Goal: Task Accomplishment & Management: Manage account settings

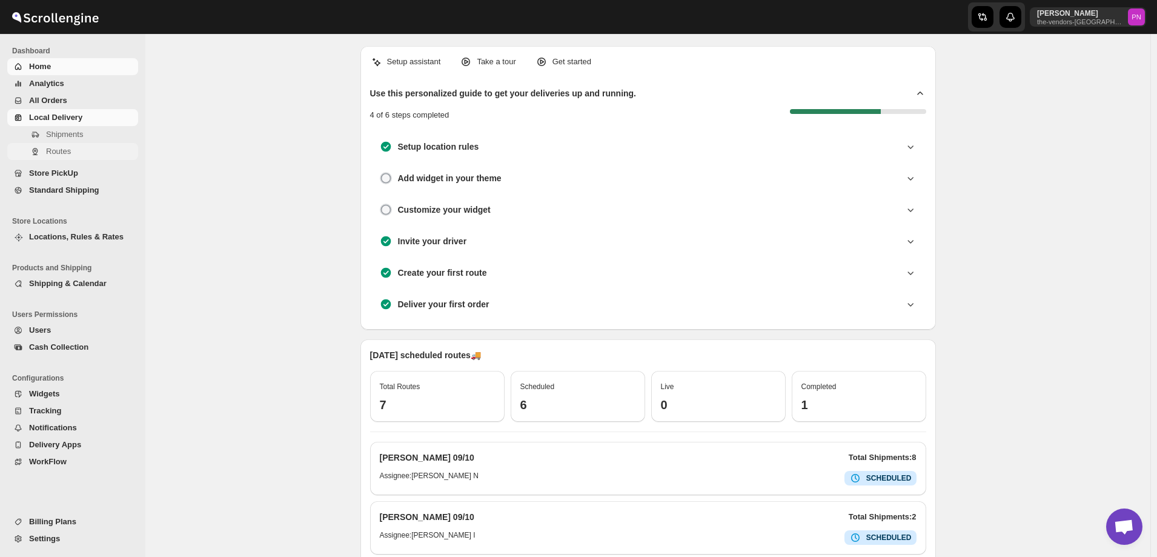
click at [59, 153] on span "Routes" at bounding box center [58, 151] width 25 height 9
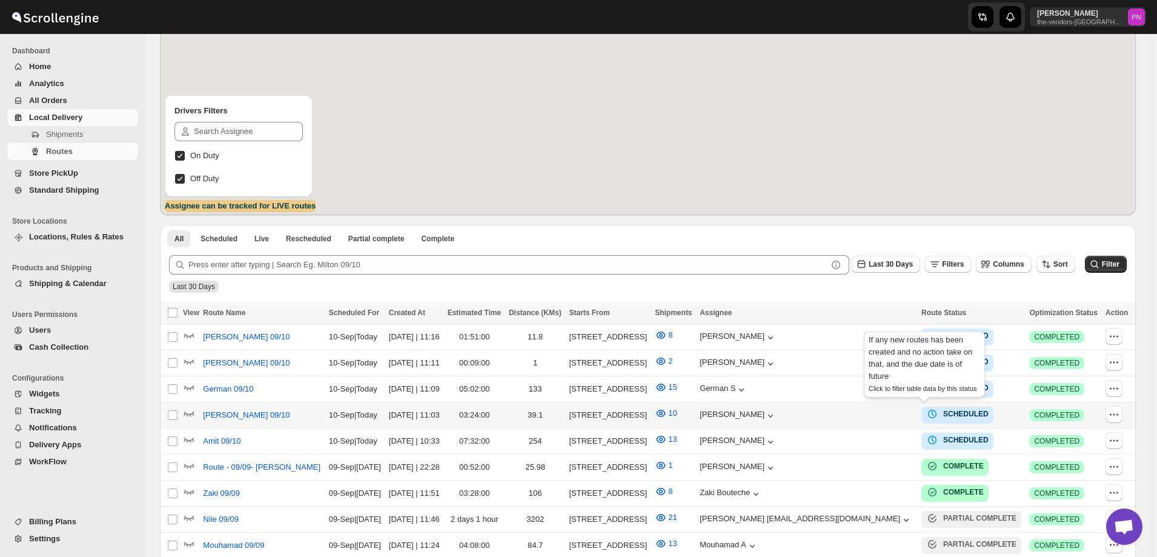
scroll to position [182, 0]
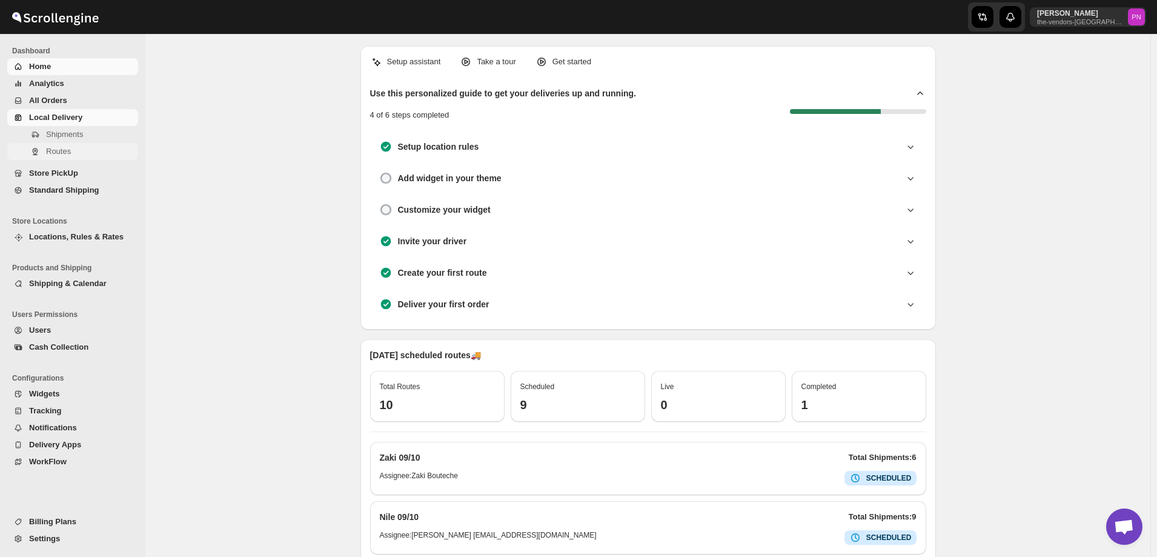
click at [58, 153] on span "Routes" at bounding box center [58, 151] width 25 height 9
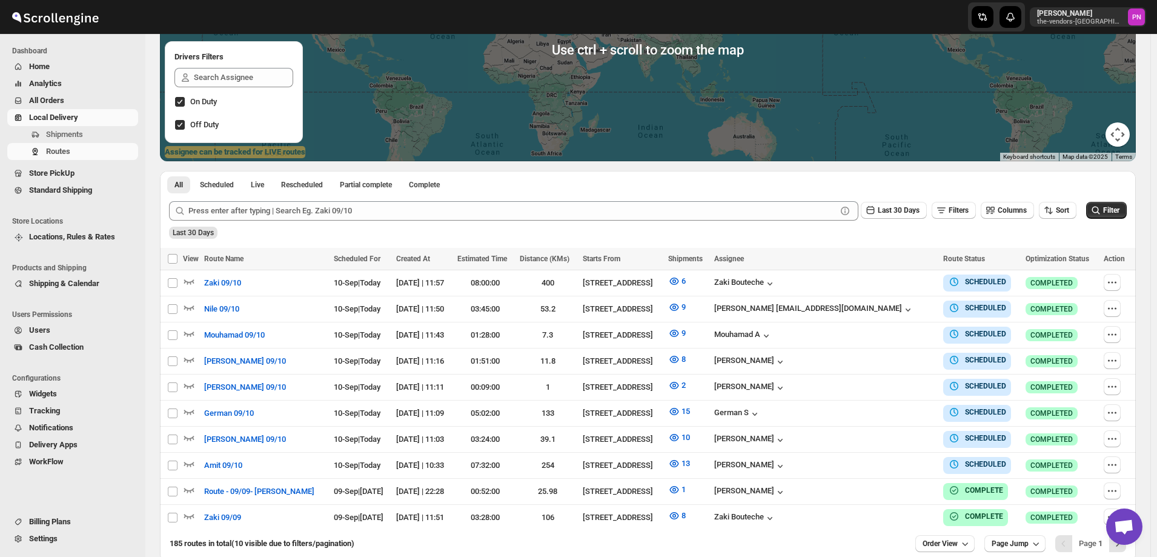
scroll to position [238, 0]
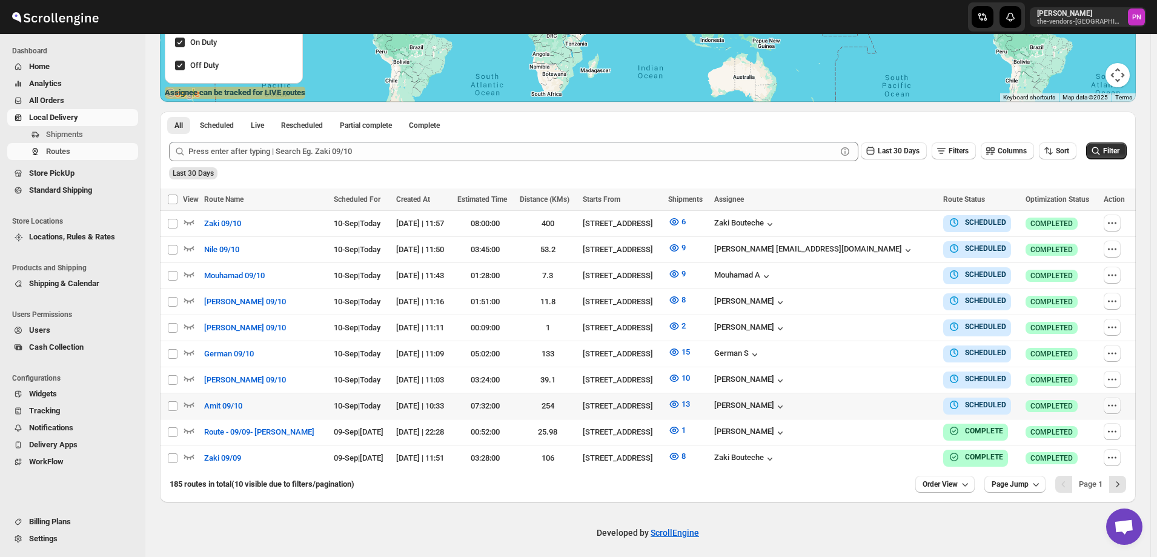
click at [1116, 400] on icon "button" at bounding box center [1112, 405] width 12 height 12
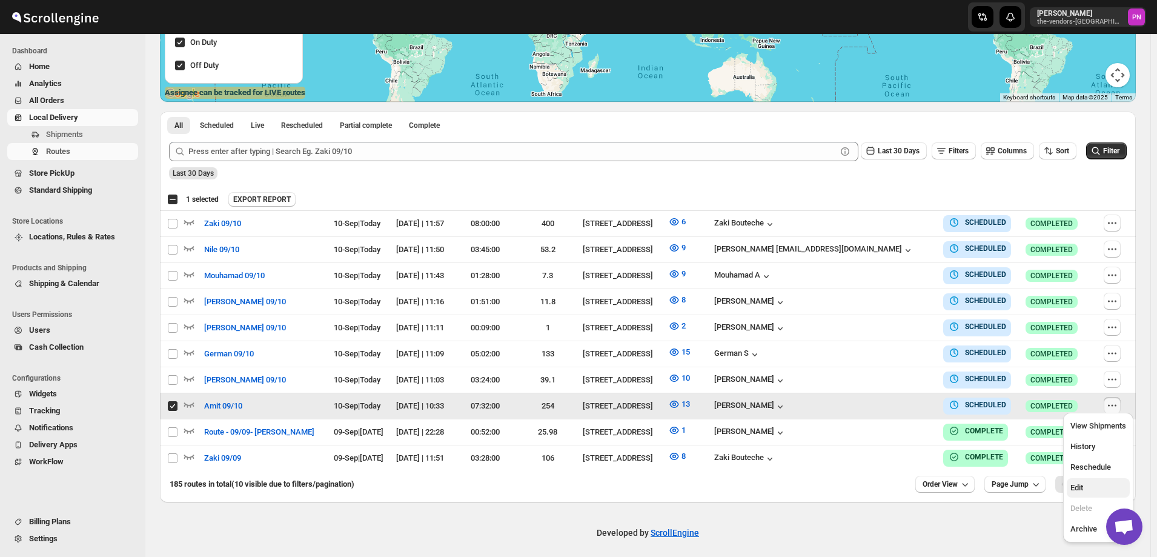
click at [1088, 488] on span "Edit" at bounding box center [1098, 487] width 56 height 12
checkbox input "false"
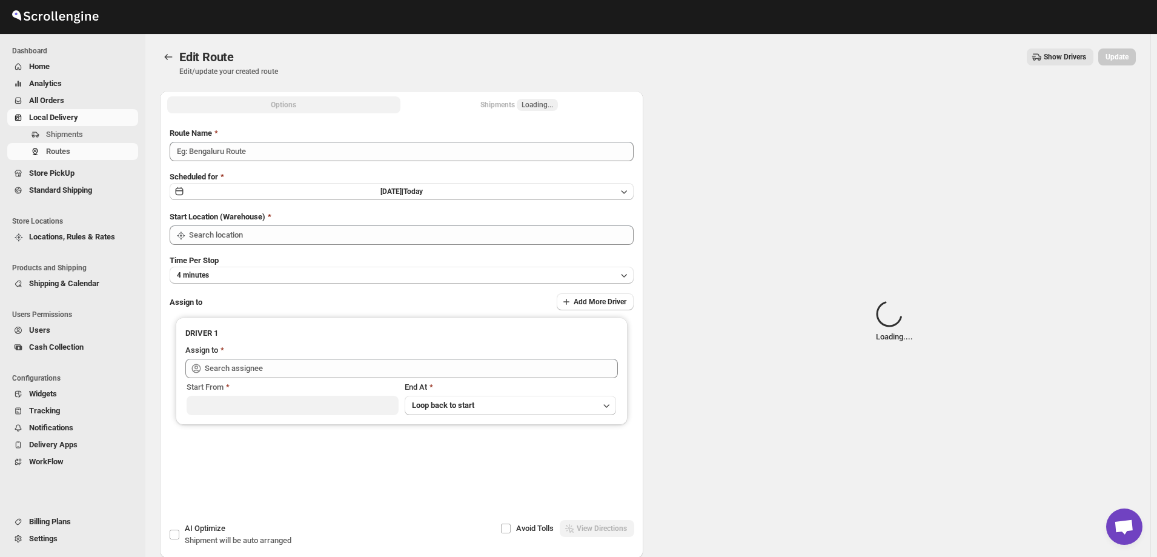
type input "Amit 09/10"
type input "[STREET_ADDRESS]"
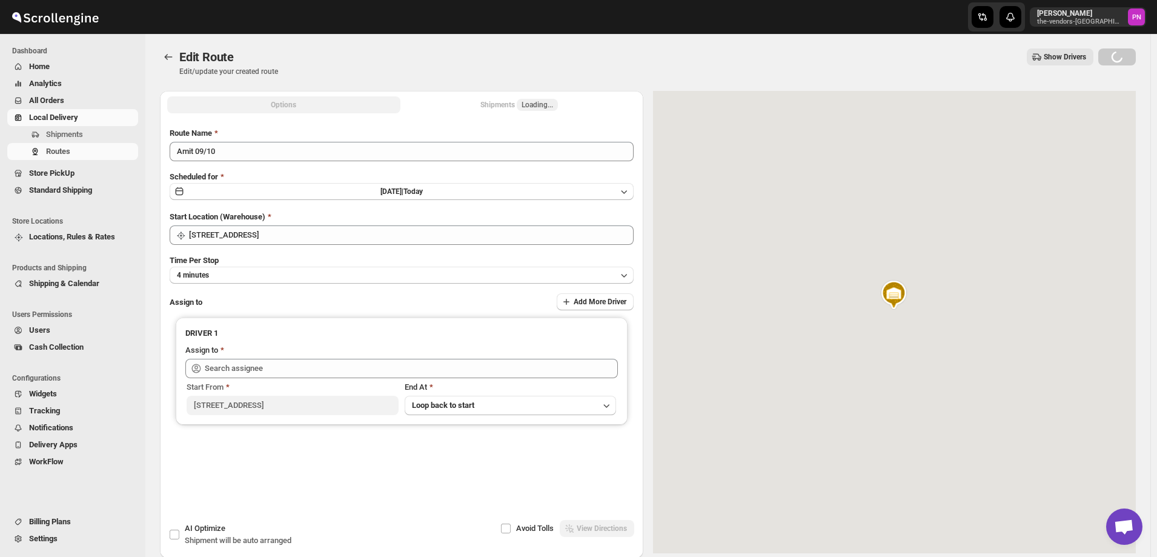
type input "Amit Bacchus (Amitbacchus90@icloud.com)"
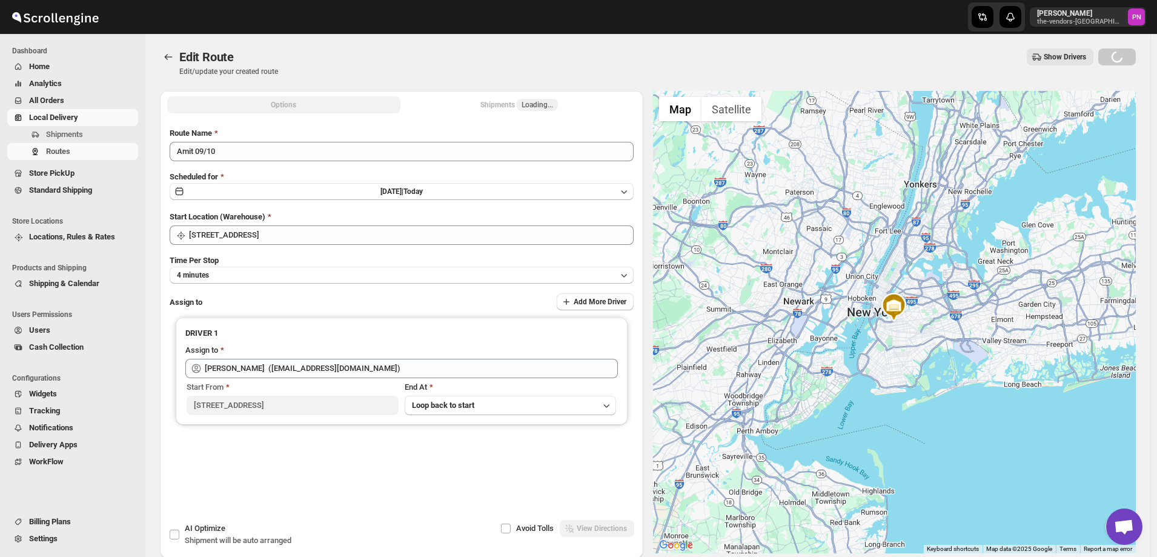
click at [503, 105] on div "Shipments Loading..." at bounding box center [519, 105] width 78 height 12
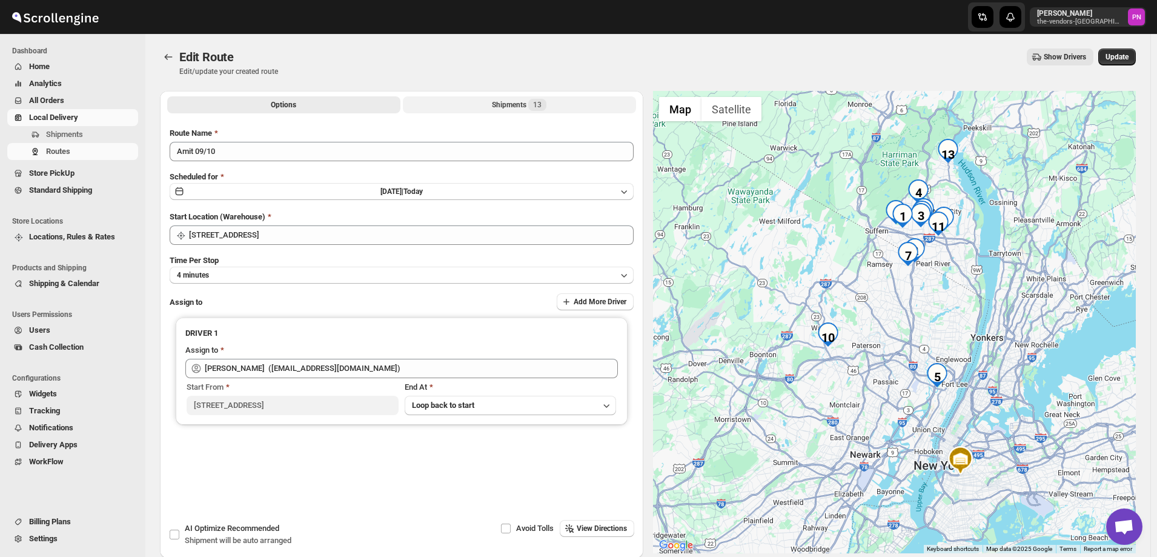
click at [503, 105] on div "Shipments 13" at bounding box center [519, 105] width 55 height 12
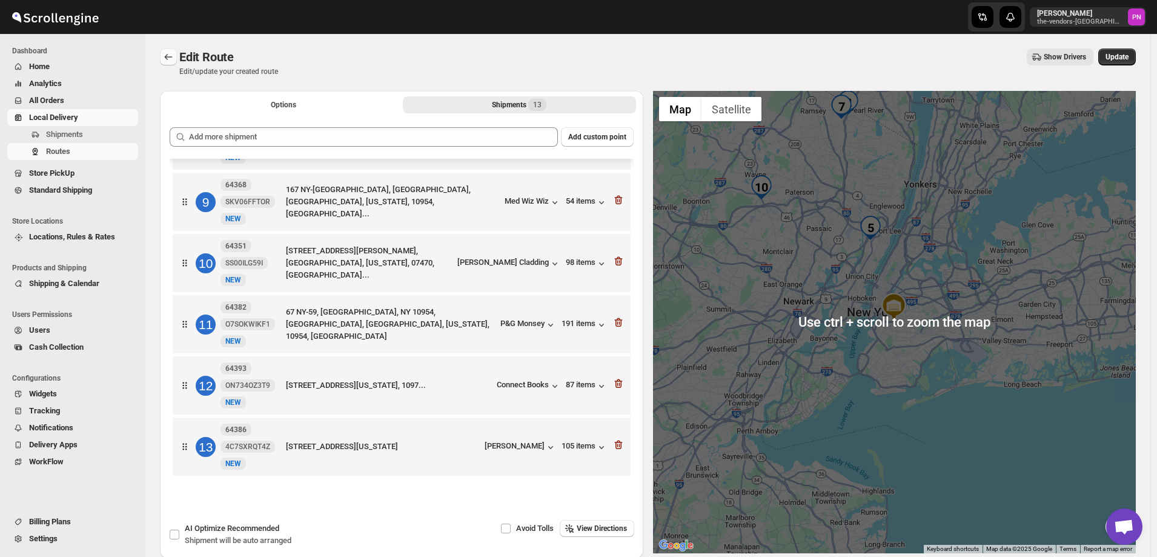
click at [161, 55] on button "Routes" at bounding box center [168, 56] width 17 height 17
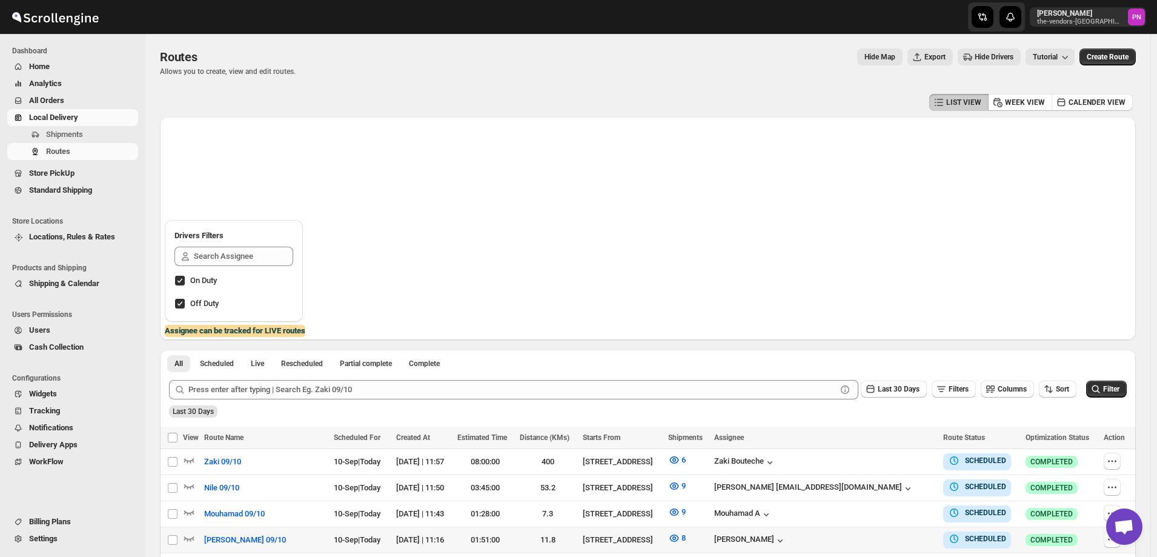
scroll to position [238, 0]
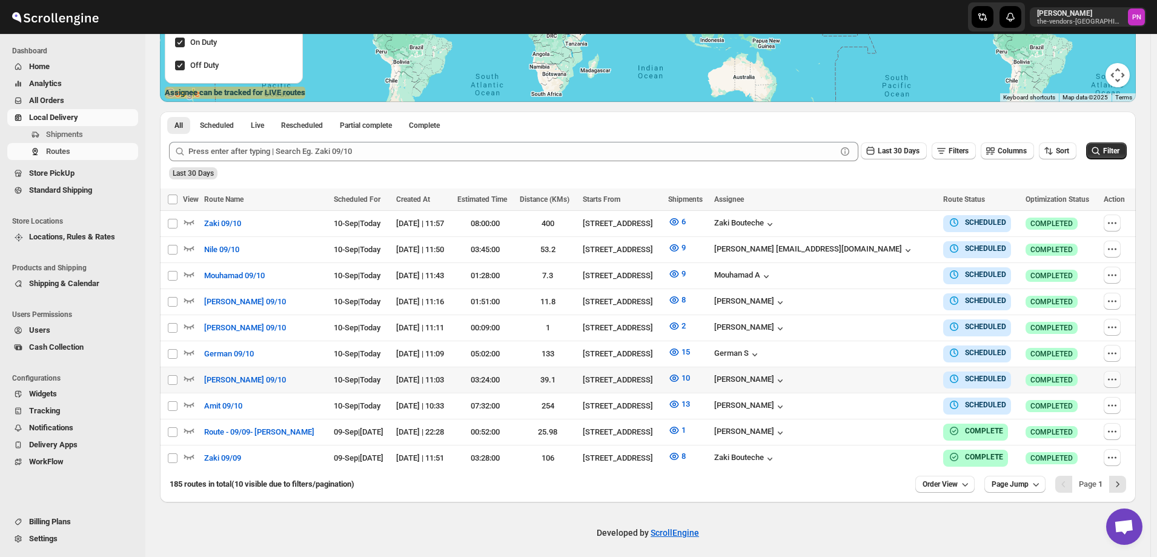
click at [1111, 373] on icon "button" at bounding box center [1112, 379] width 12 height 12
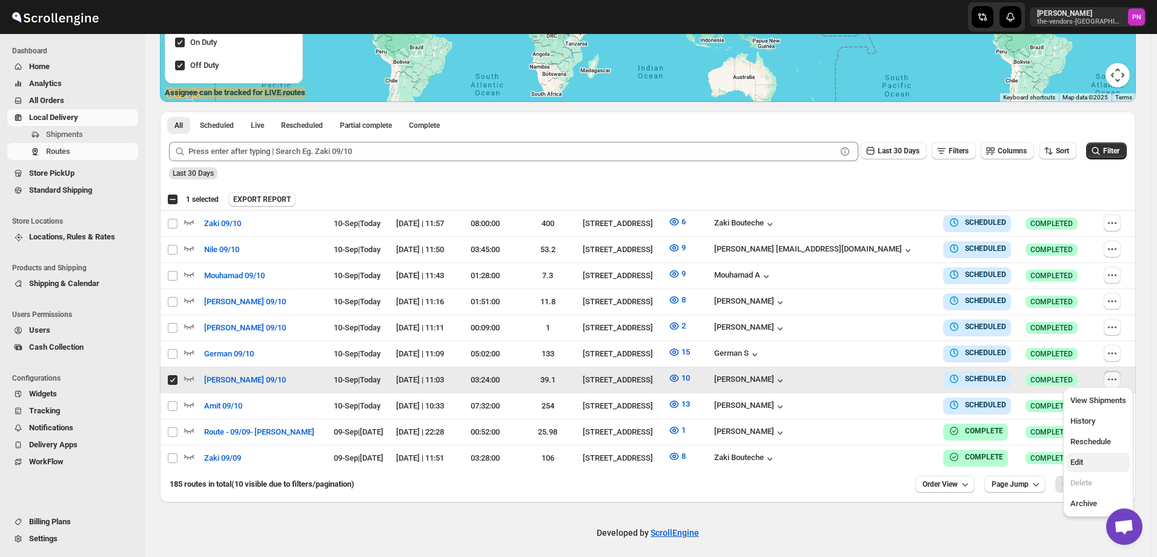
click at [1080, 458] on span "Edit" at bounding box center [1076, 461] width 13 height 9
checkbox input "false"
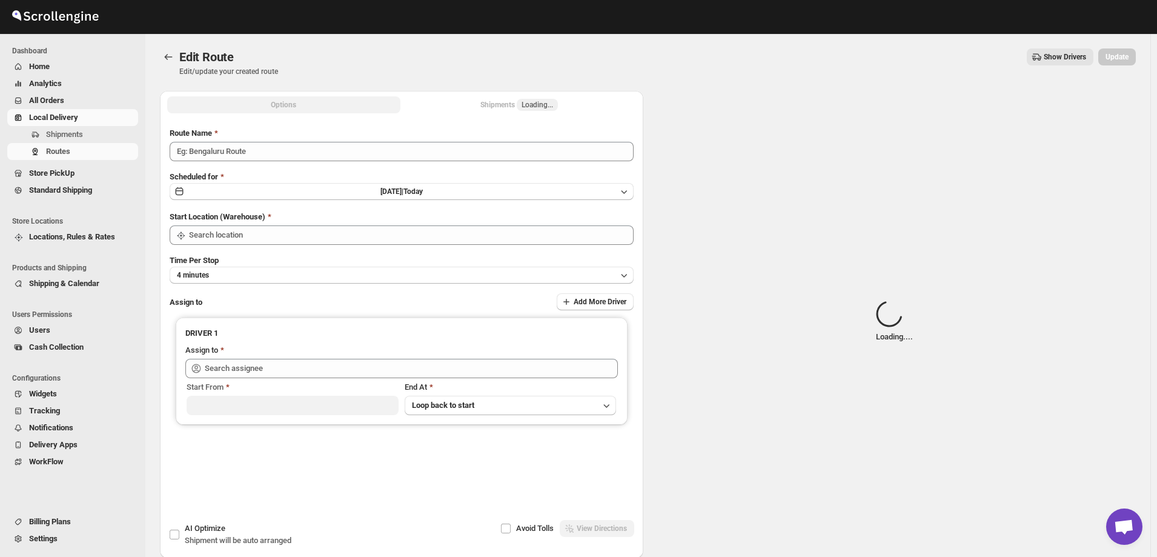
type input "[PERSON_NAME] 09/10"
type input "[STREET_ADDRESS]"
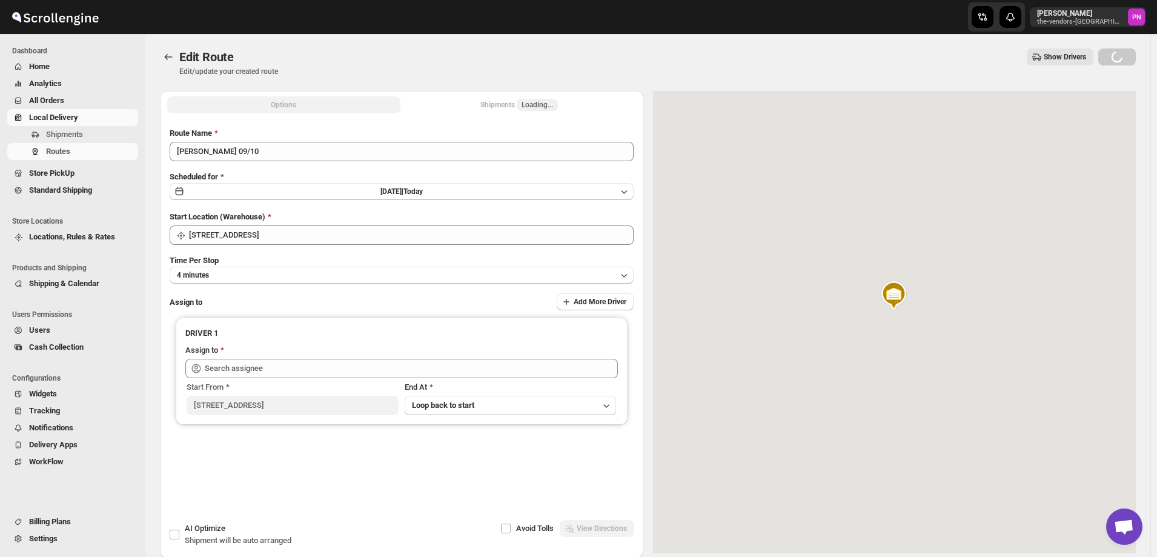
type input "Mendes Edvin (edvinmendez429@gmail.com)"
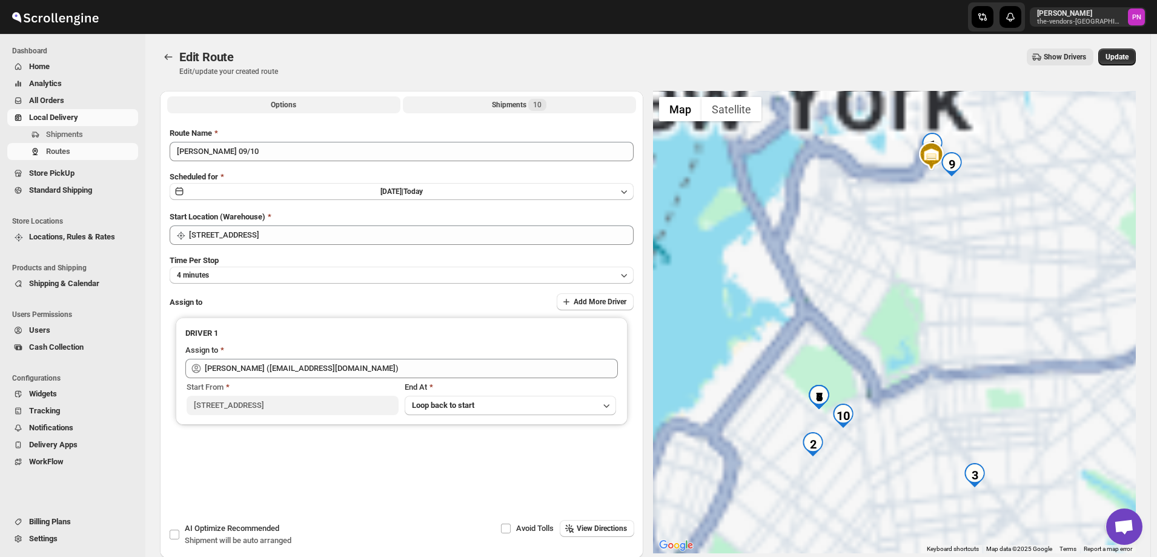
click at [503, 104] on div "Shipments 10" at bounding box center [519, 105] width 55 height 12
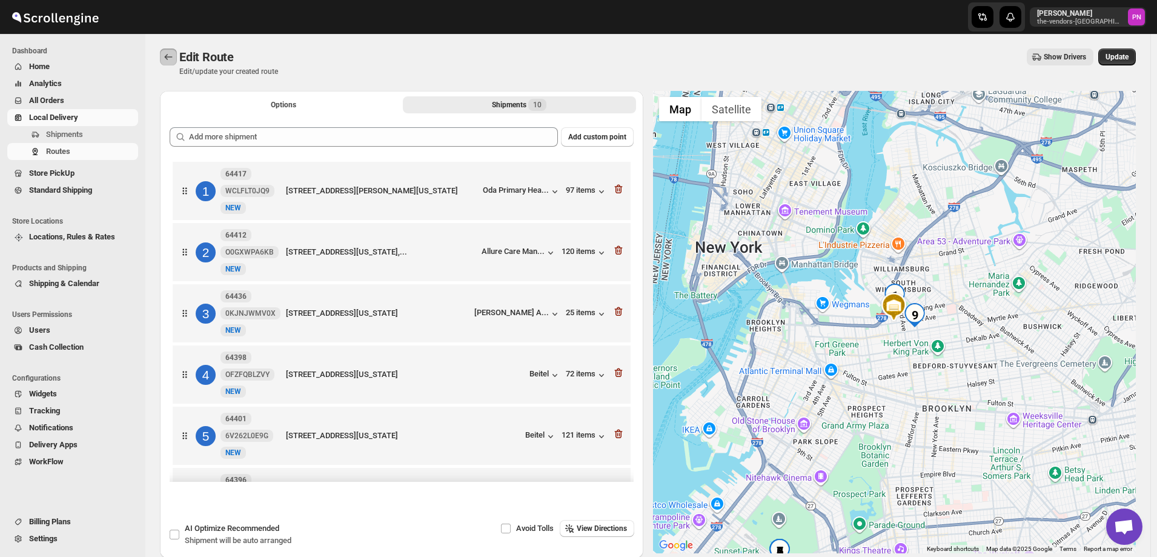
click at [165, 56] on icon "Routes" at bounding box center [168, 57] width 12 height 12
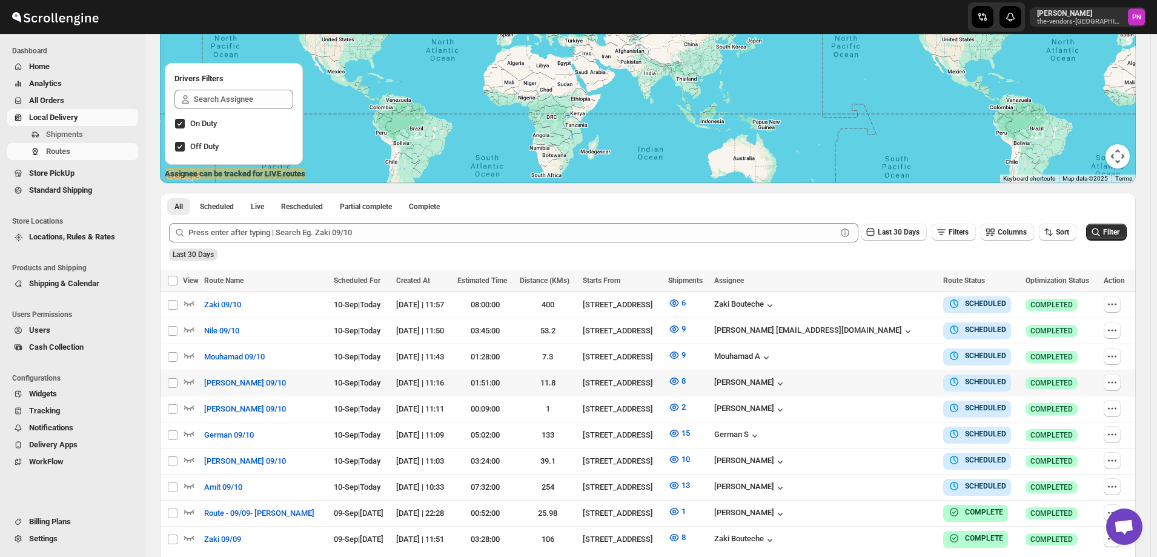
scroll to position [182, 0]
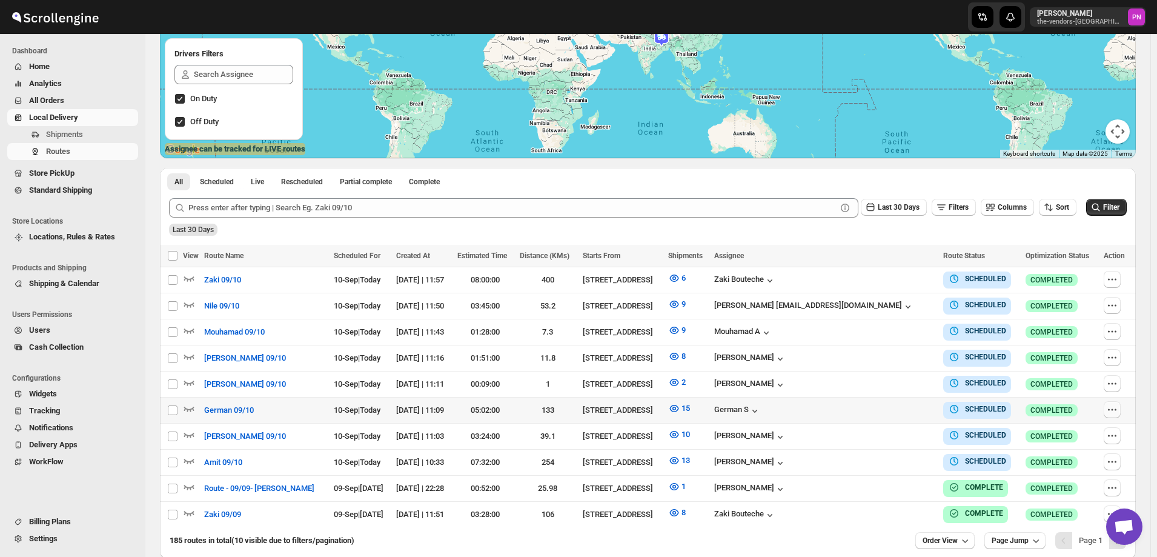
click at [1116, 405] on icon "button" at bounding box center [1112, 409] width 12 height 12
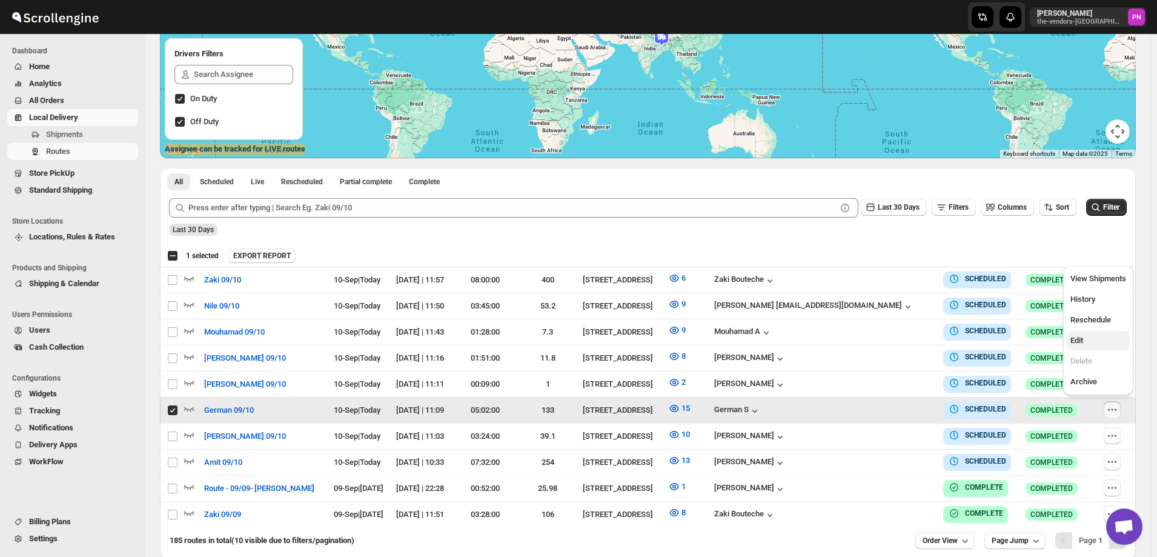
click at [1085, 337] on span "Edit" at bounding box center [1098, 340] width 56 height 12
checkbox input "false"
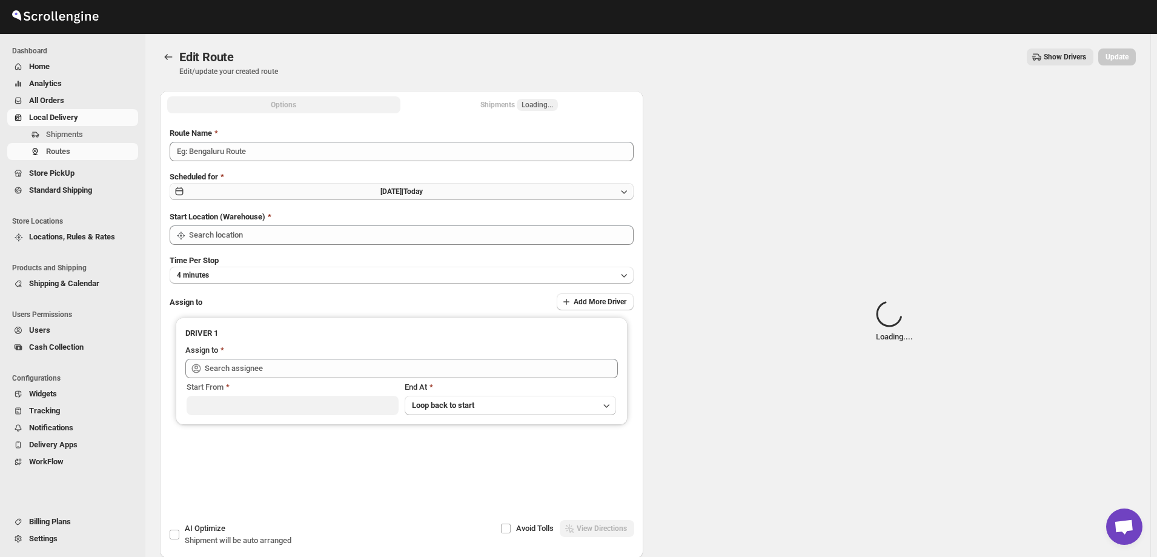
type input "German 09/10"
type input "[STREET_ADDRESS]"
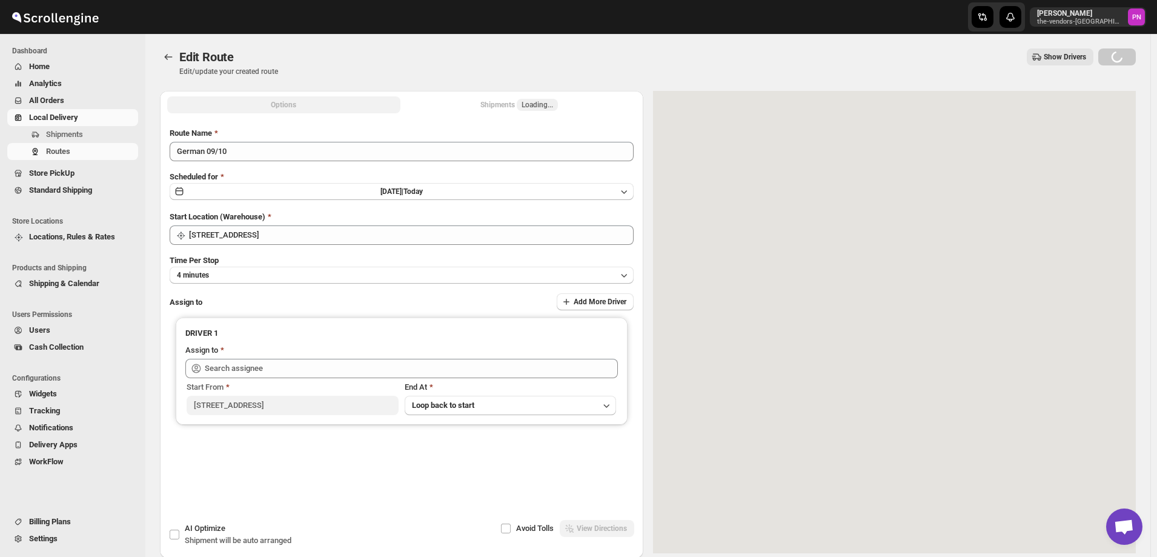
type input "German S (germansarri@gmail.com)"
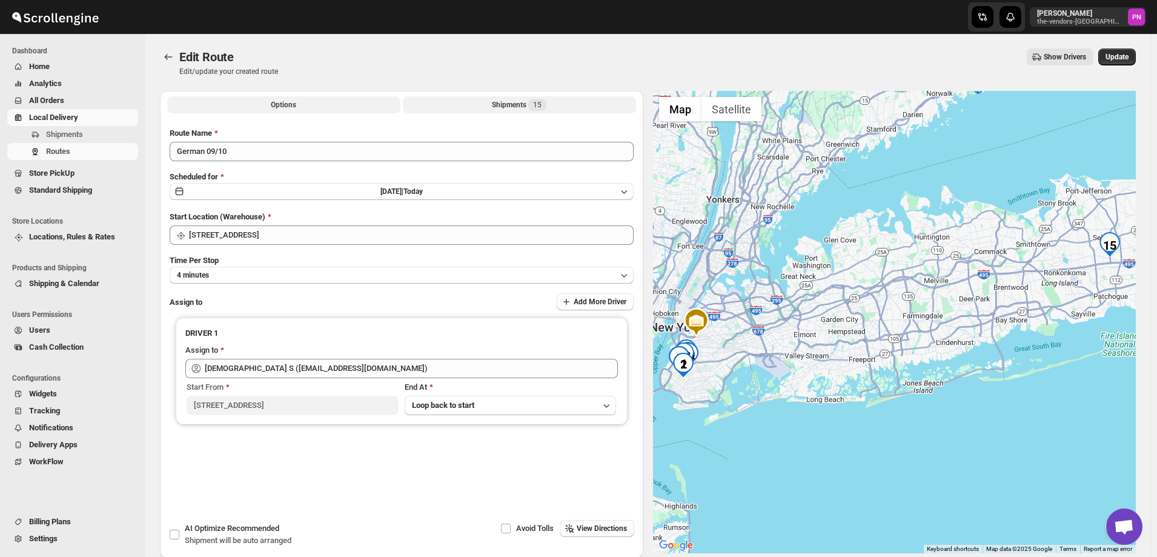
click at [503, 104] on div "Shipments 15" at bounding box center [519, 105] width 55 height 12
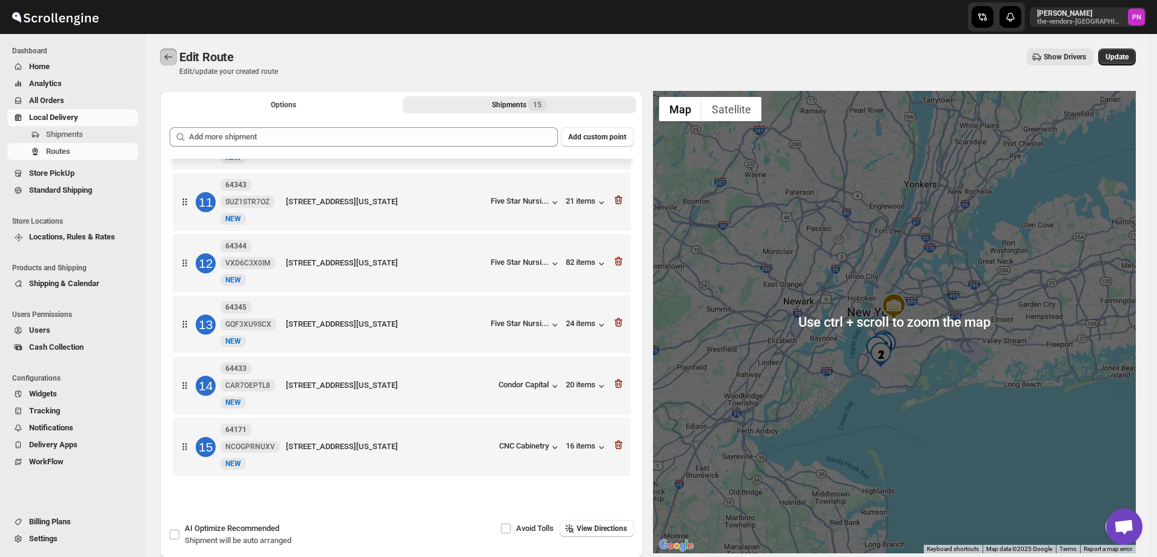
click at [162, 59] on button "Routes" at bounding box center [168, 56] width 17 height 17
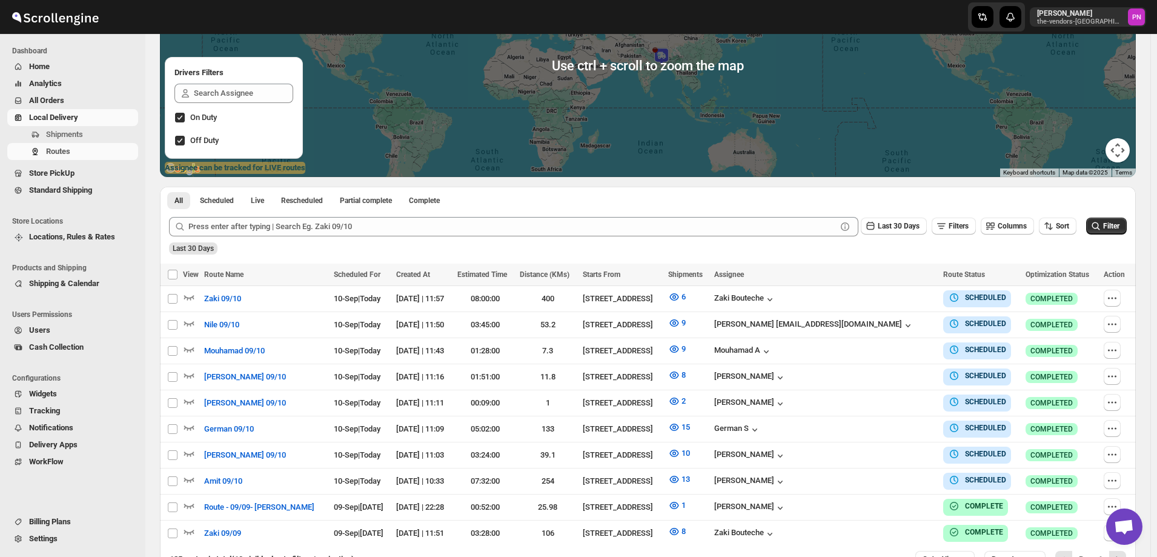
scroll to position [182, 0]
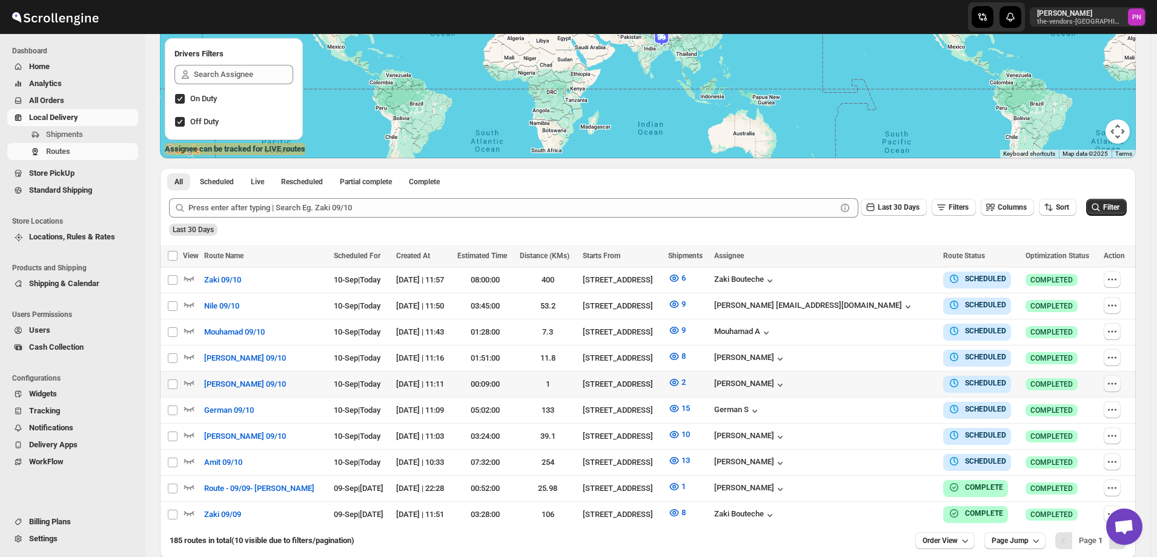
click at [1114, 382] on icon "button" at bounding box center [1112, 383] width 12 height 12
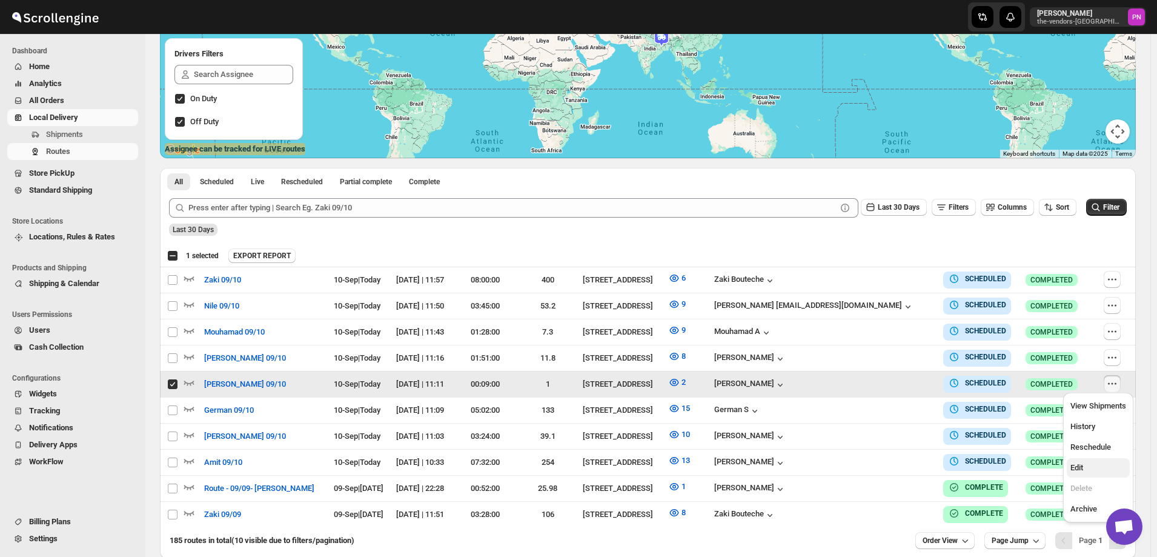
click at [1094, 474] on button "Edit" at bounding box center [1097, 467] width 63 height 19
checkbox input "false"
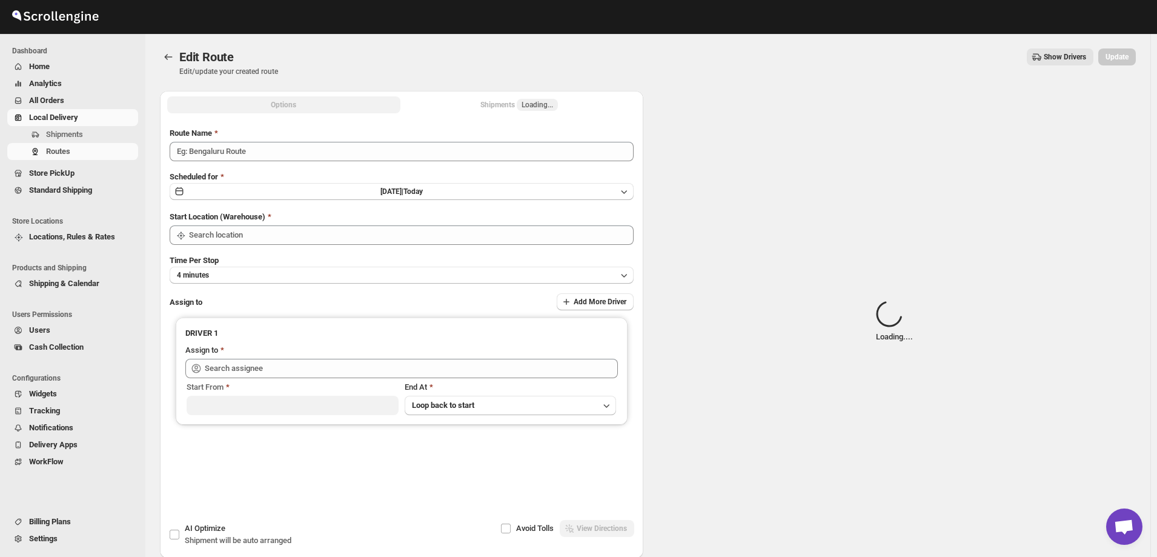
type input "[PERSON_NAME] 09/10"
type input "[STREET_ADDRESS]"
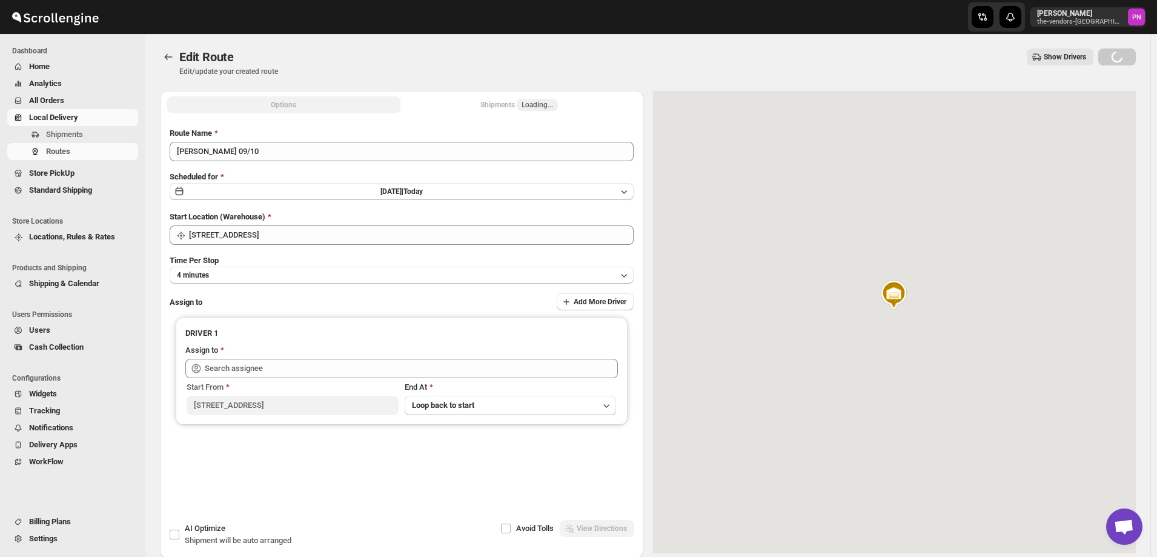
type input "Ibrahim I (i39adel@gmail.com)"
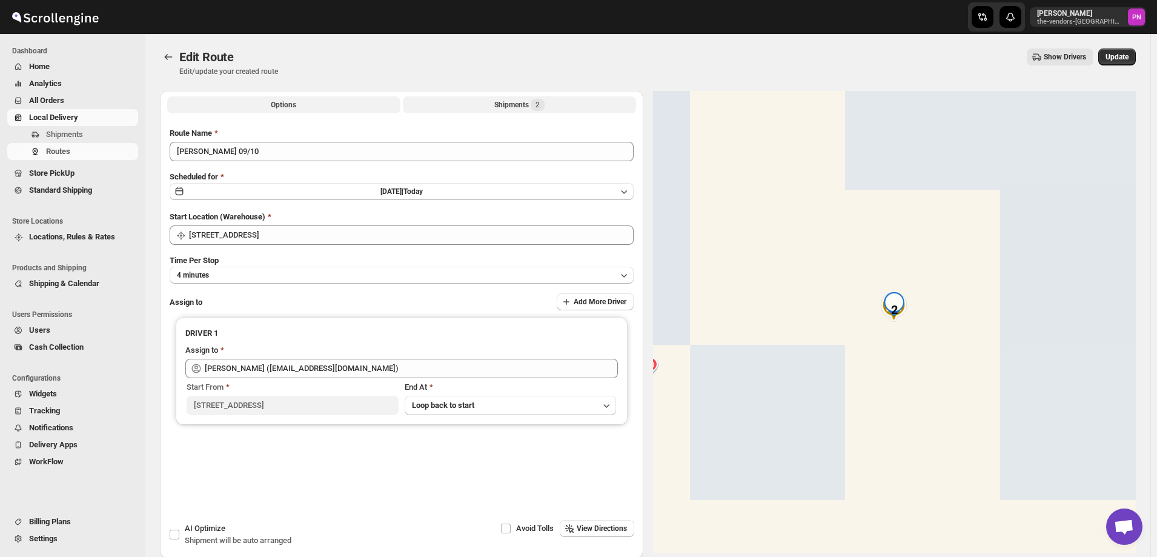
click at [490, 105] on button "Shipments 2" at bounding box center [519, 104] width 233 height 17
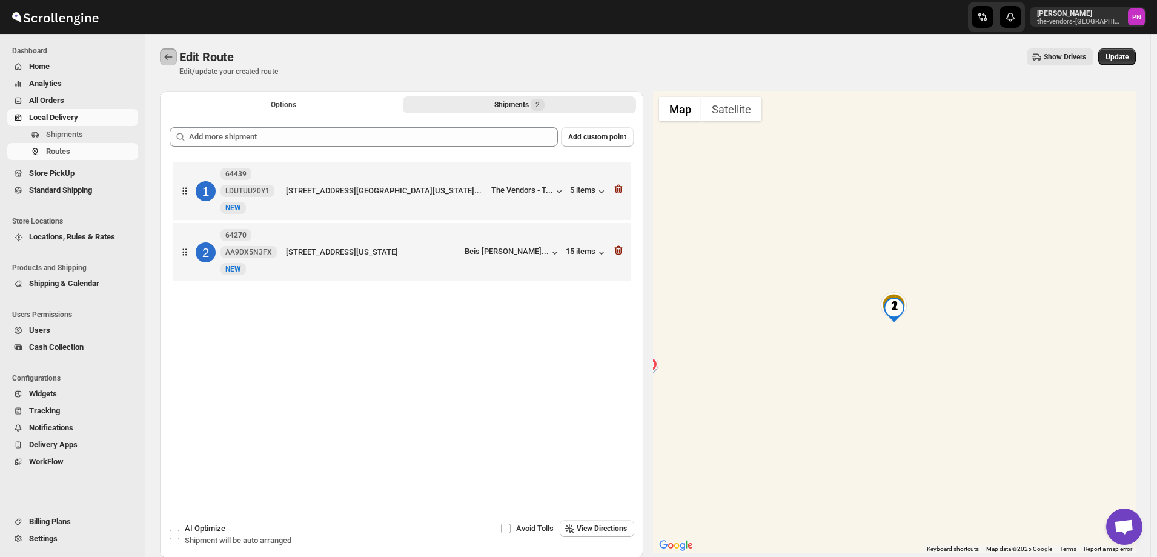
click at [167, 55] on icon "Routes" at bounding box center [168, 57] width 12 height 12
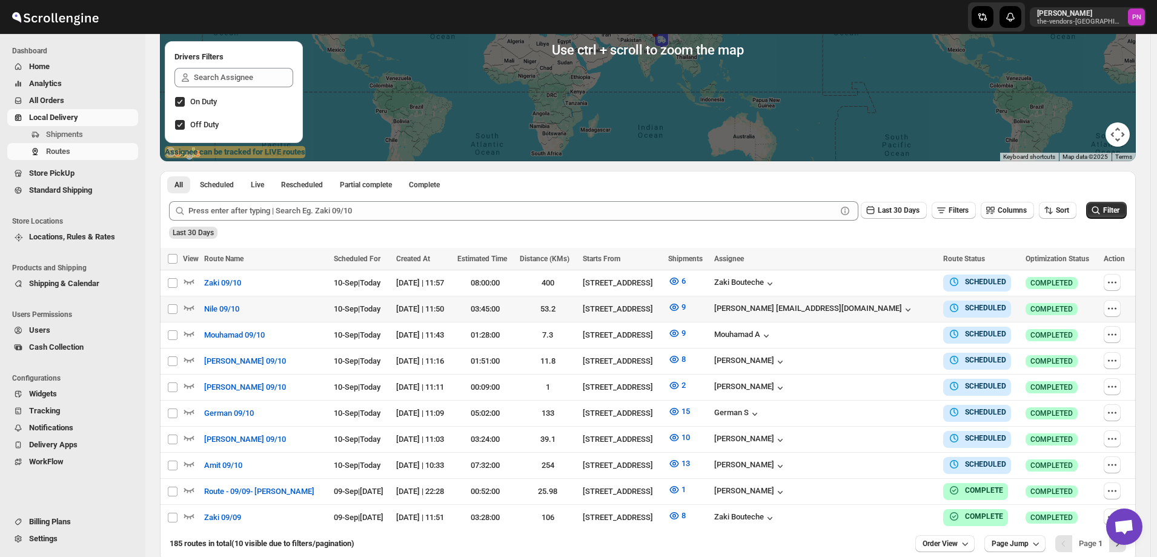
scroll to position [182, 0]
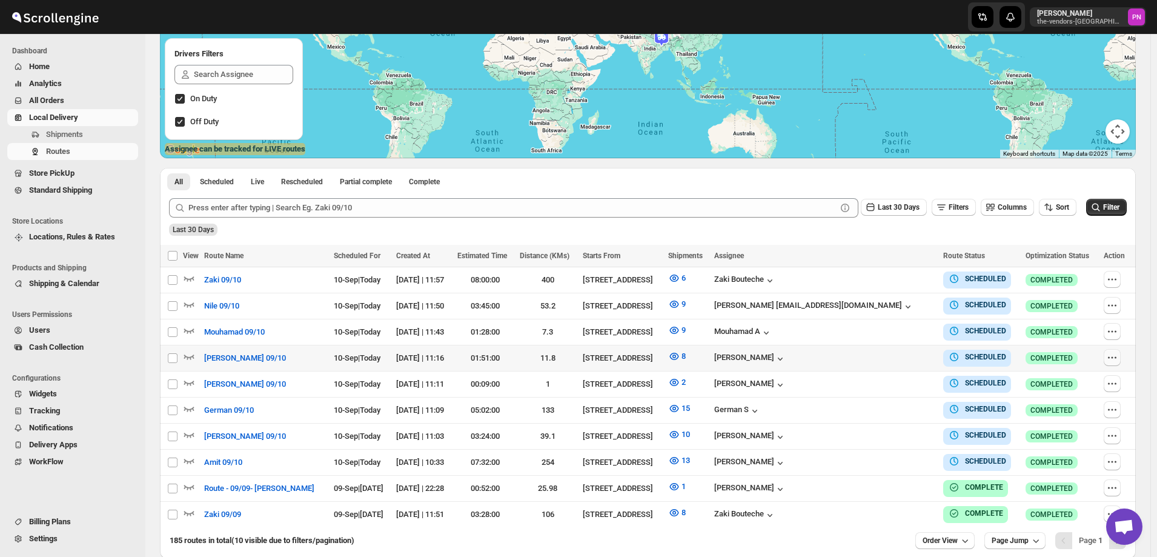
click at [1115, 356] on icon "button" at bounding box center [1112, 357] width 12 height 12
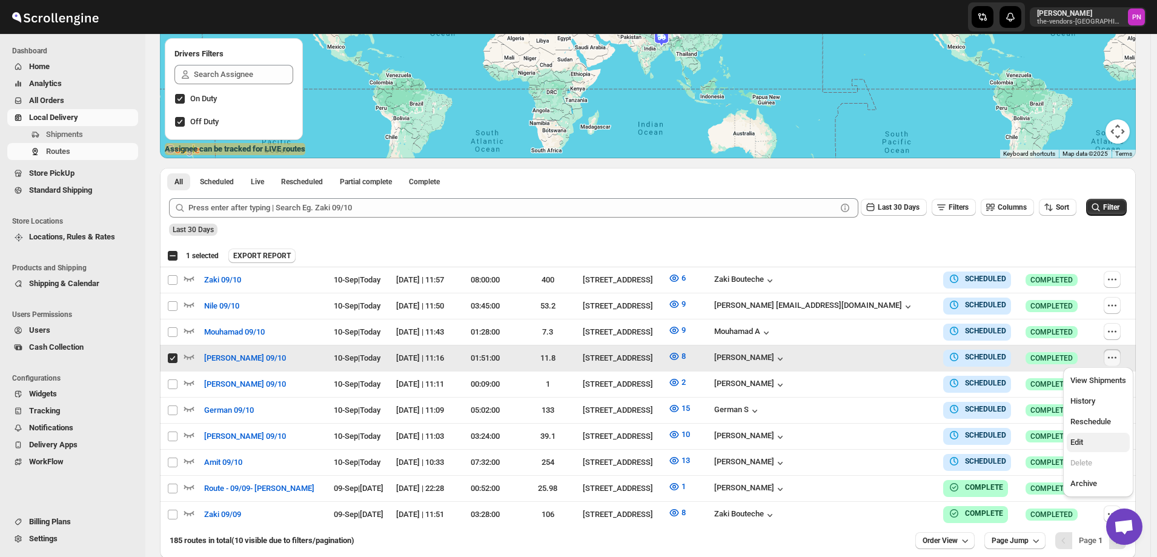
click at [1094, 441] on span "Edit" at bounding box center [1098, 442] width 56 height 12
checkbox input "false"
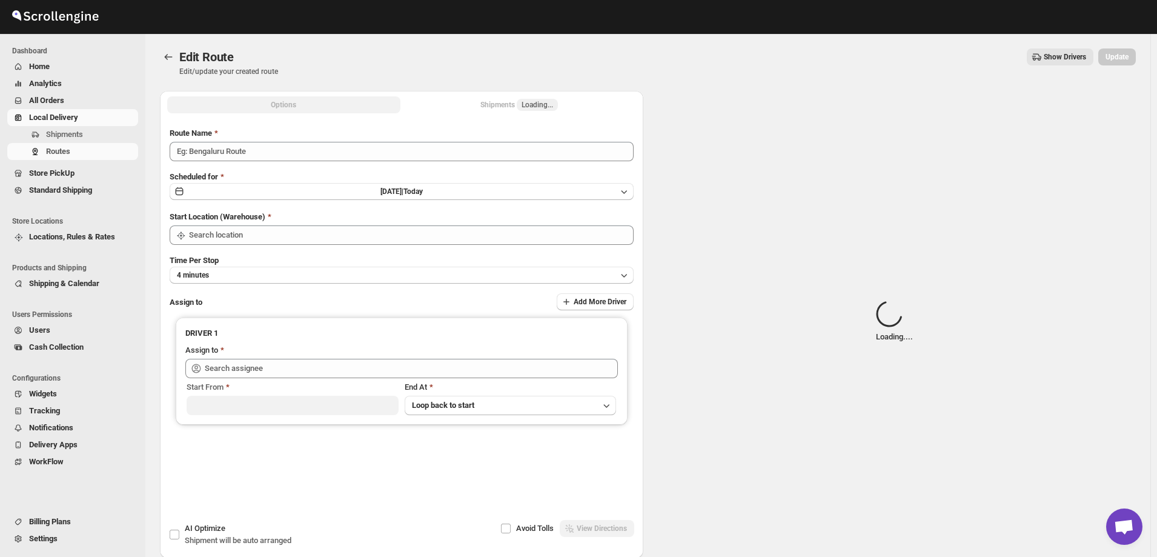
type input "[PERSON_NAME] 09/10"
type input "[STREET_ADDRESS]"
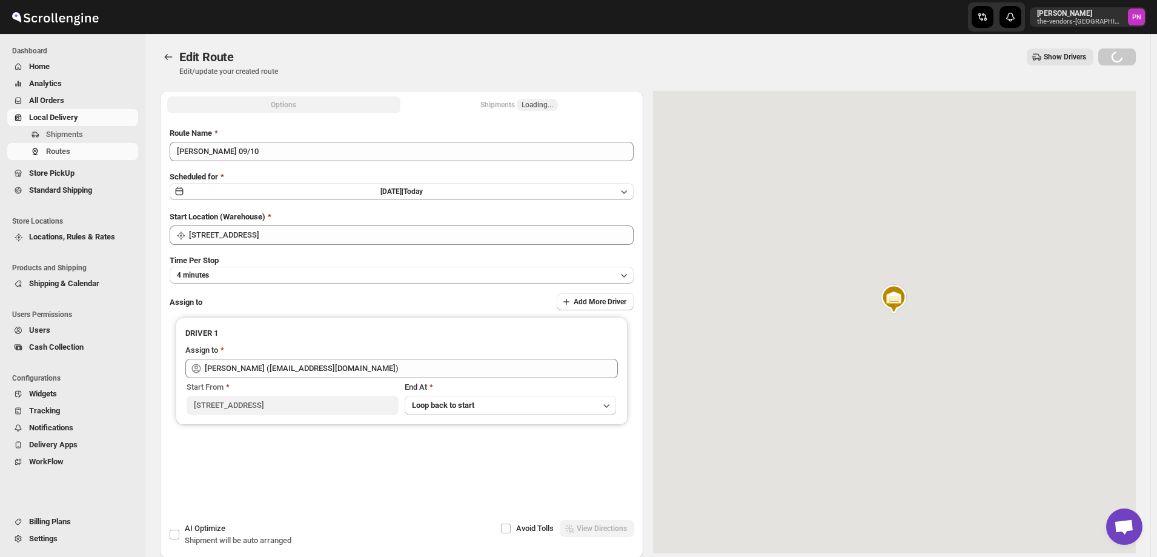
type input "Milton N (Miltonnajera1993@gmail.com)"
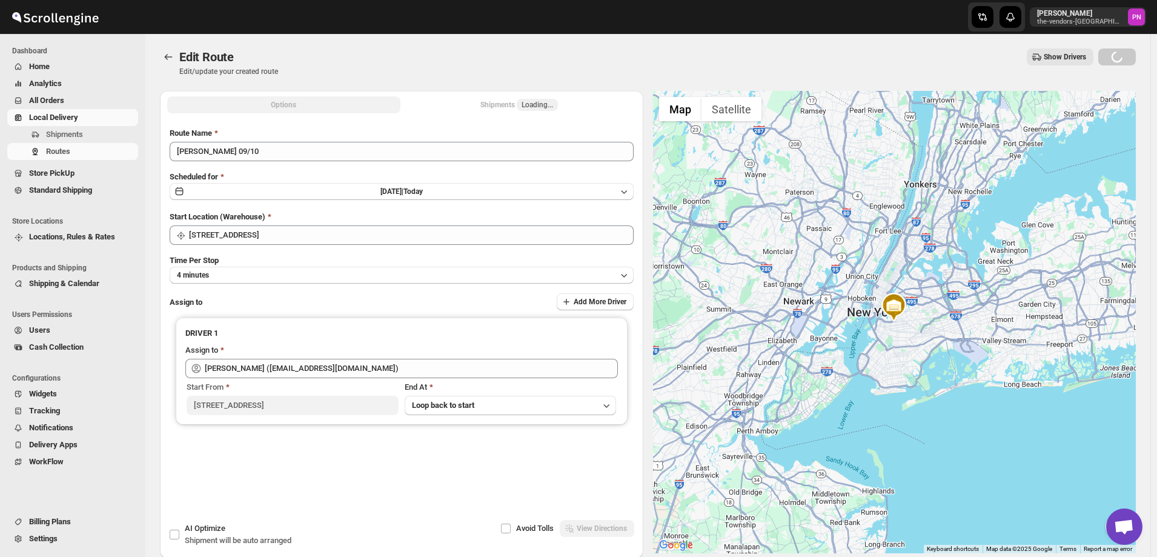
click at [503, 102] on div "Shipments Loading..." at bounding box center [519, 105] width 78 height 12
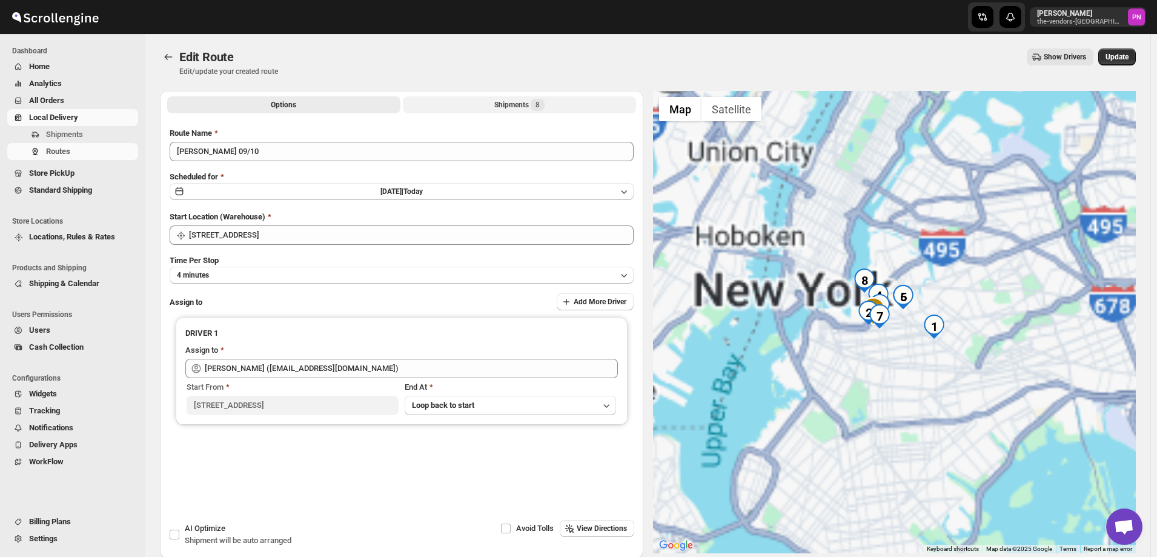
click at [503, 102] on div "Shipments 8" at bounding box center [519, 105] width 50 height 12
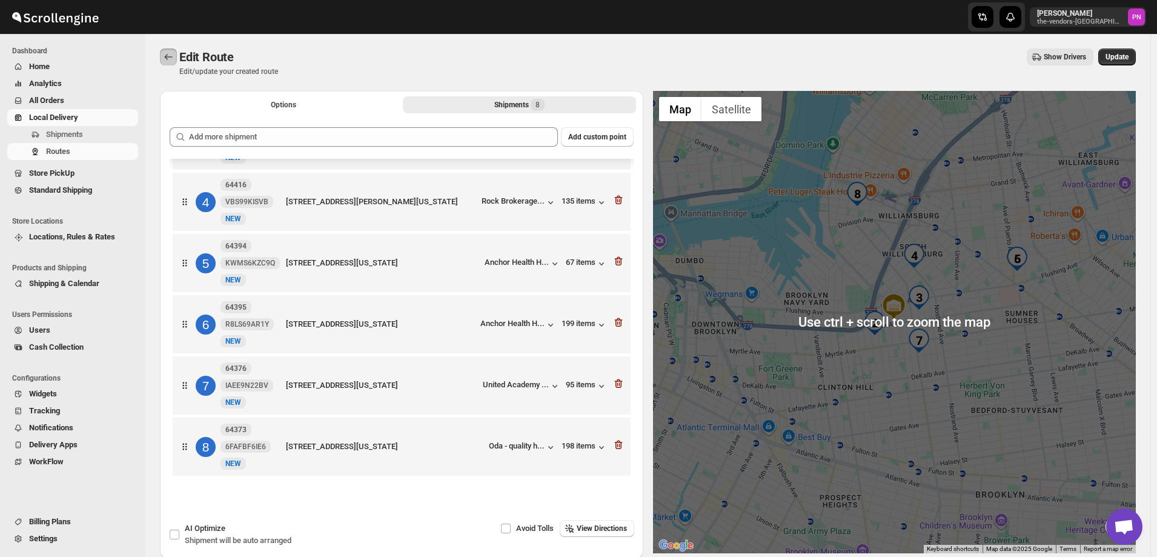
click at [171, 54] on icon "Routes" at bounding box center [168, 57] width 12 height 12
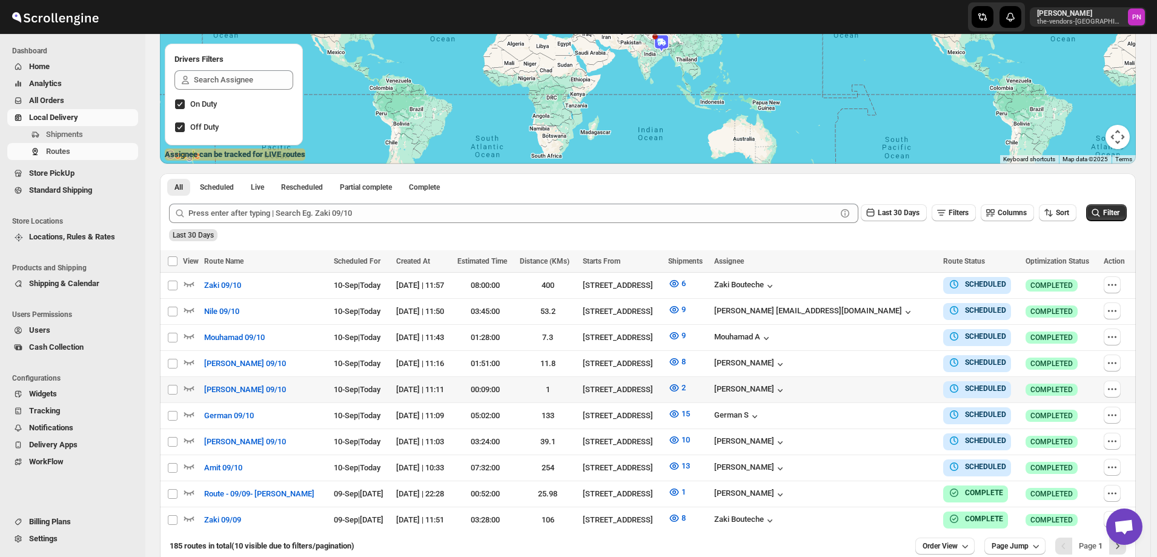
scroll to position [182, 0]
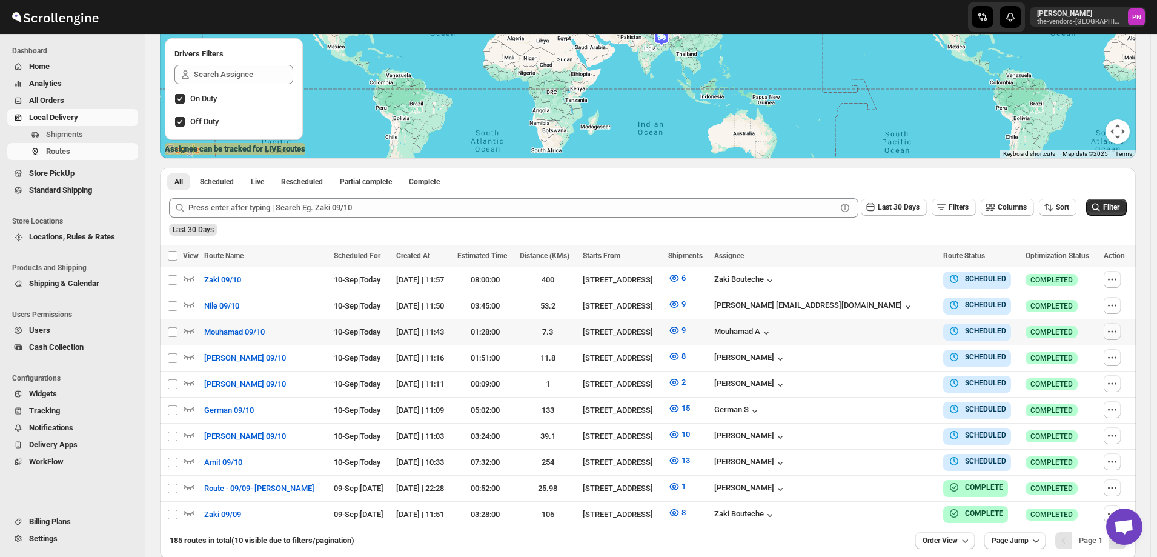
click at [1109, 330] on icon "button" at bounding box center [1112, 331] width 12 height 12
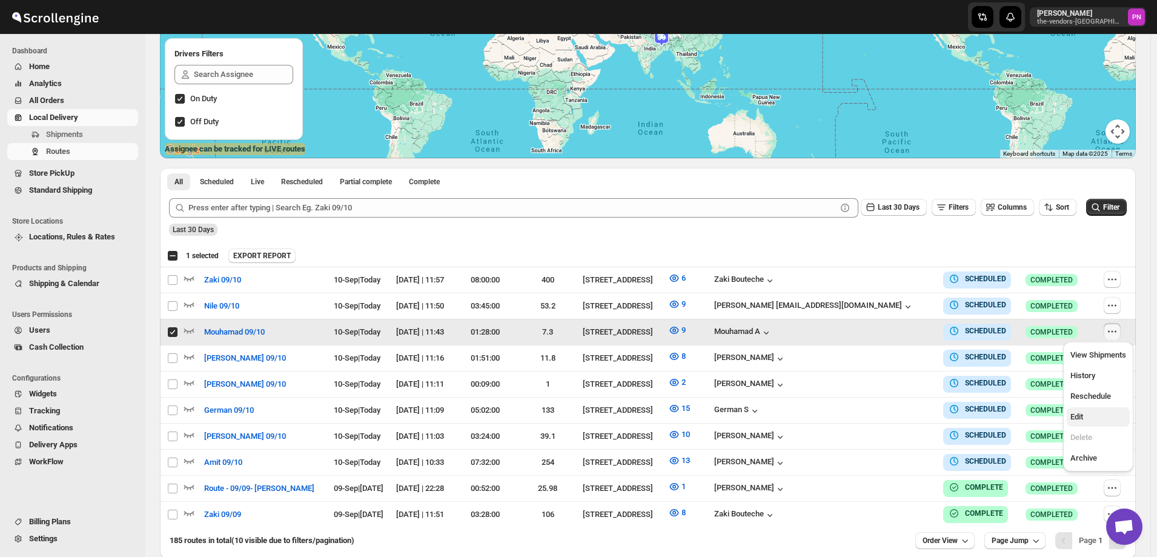
click at [1097, 423] on button "Edit" at bounding box center [1097, 416] width 63 height 19
checkbox input "false"
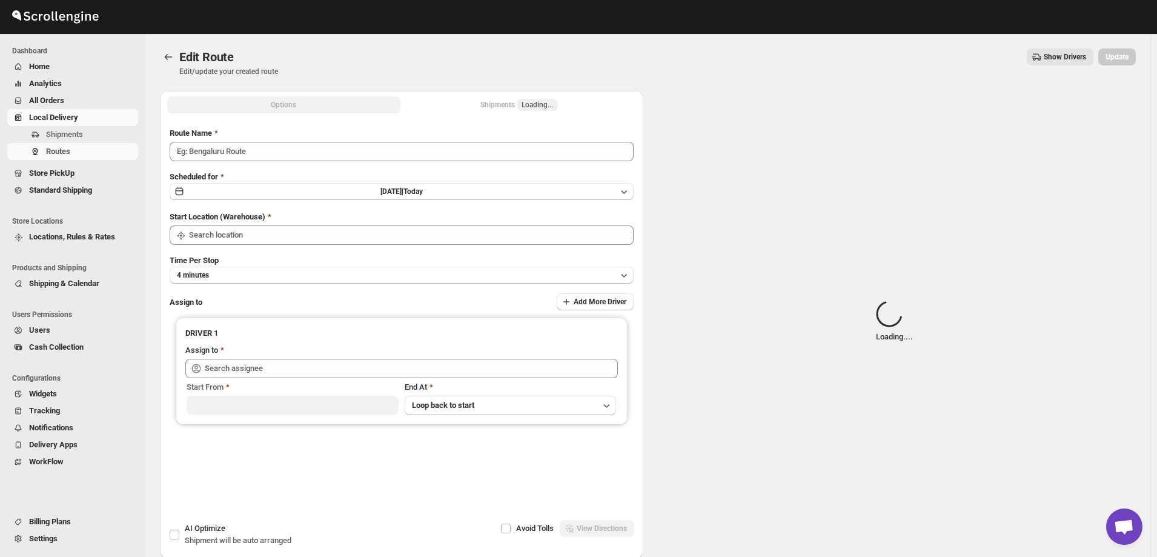
type input "Mouhamad 09/10"
type input "[STREET_ADDRESS]"
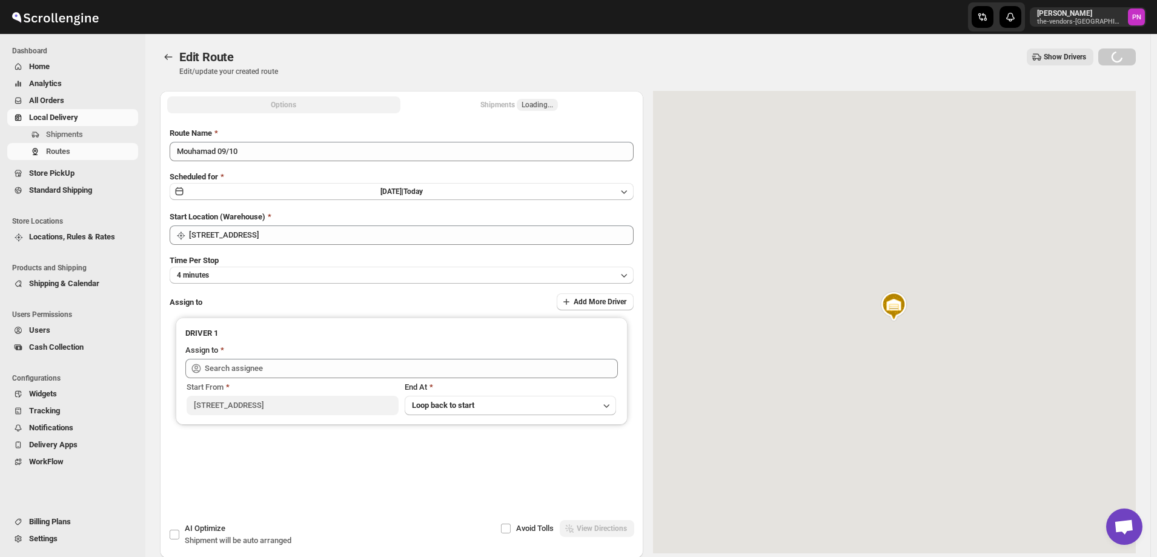
type input "Mouhamad A (akazzoumohamed6@gmail.com)"
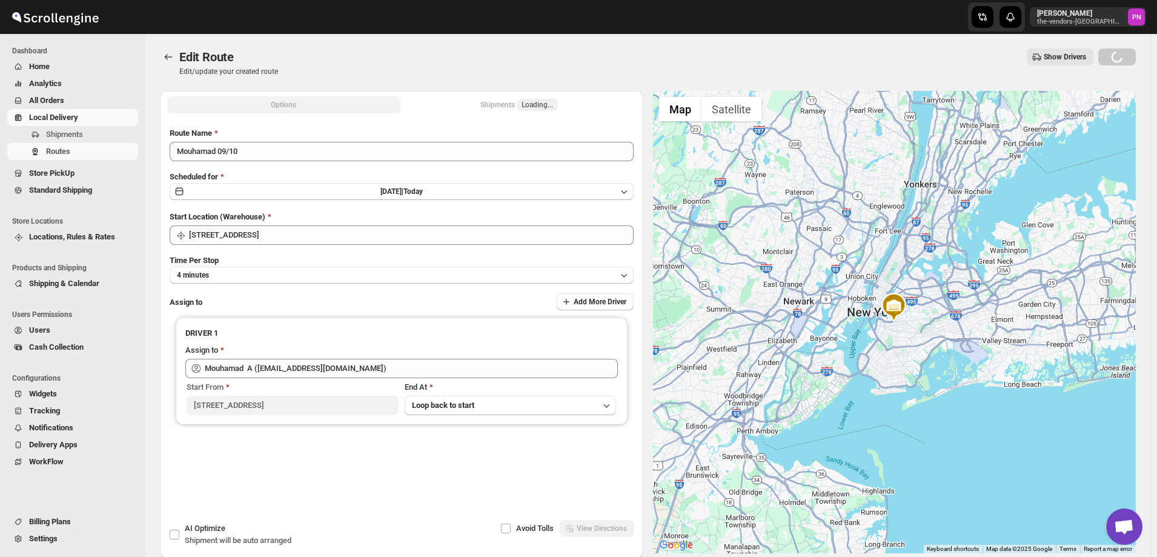
click at [508, 103] on div "Shipments Loading..." at bounding box center [519, 105] width 78 height 12
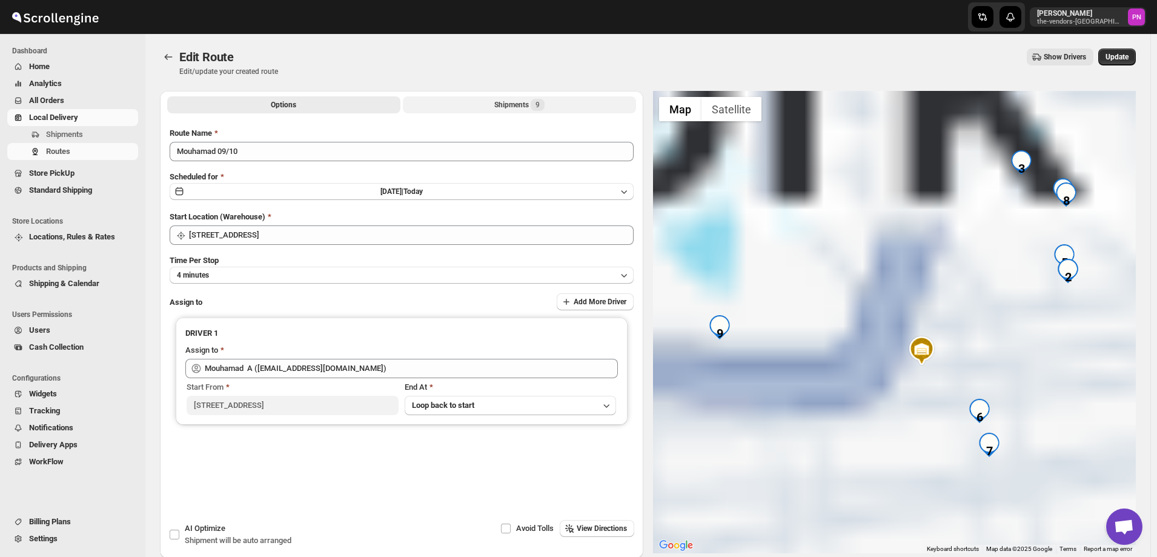
click at [508, 103] on div "Shipments 9" at bounding box center [519, 105] width 50 height 12
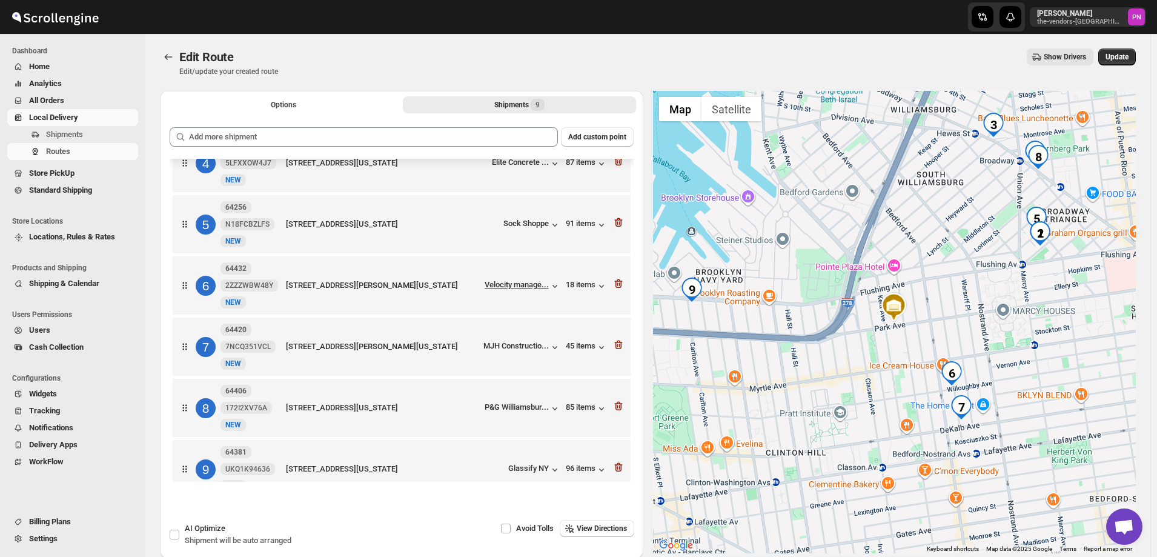
scroll to position [234, 0]
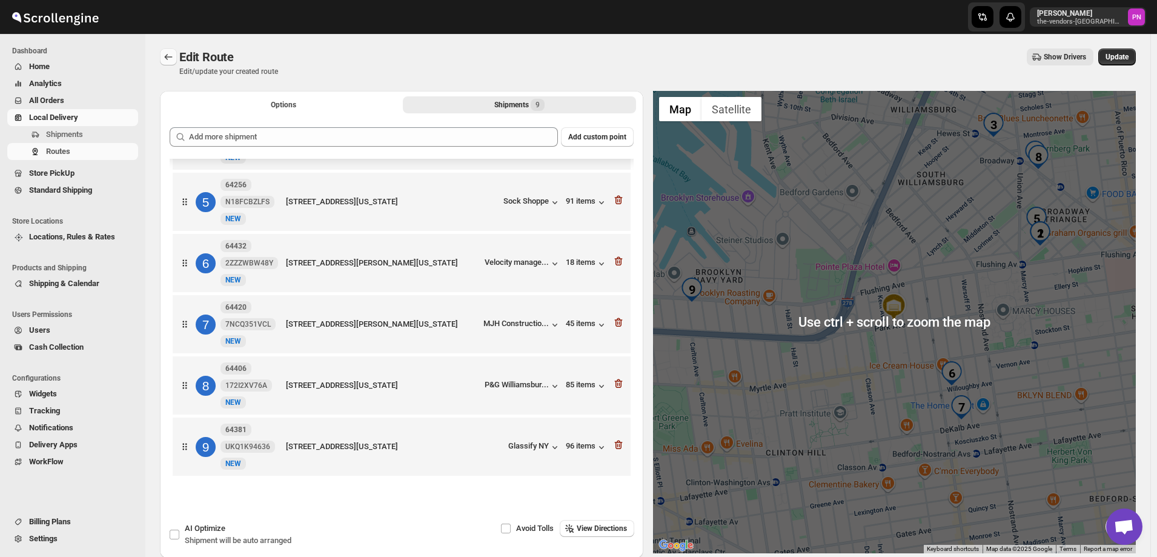
click at [171, 56] on icon "Routes" at bounding box center [168, 57] width 12 height 12
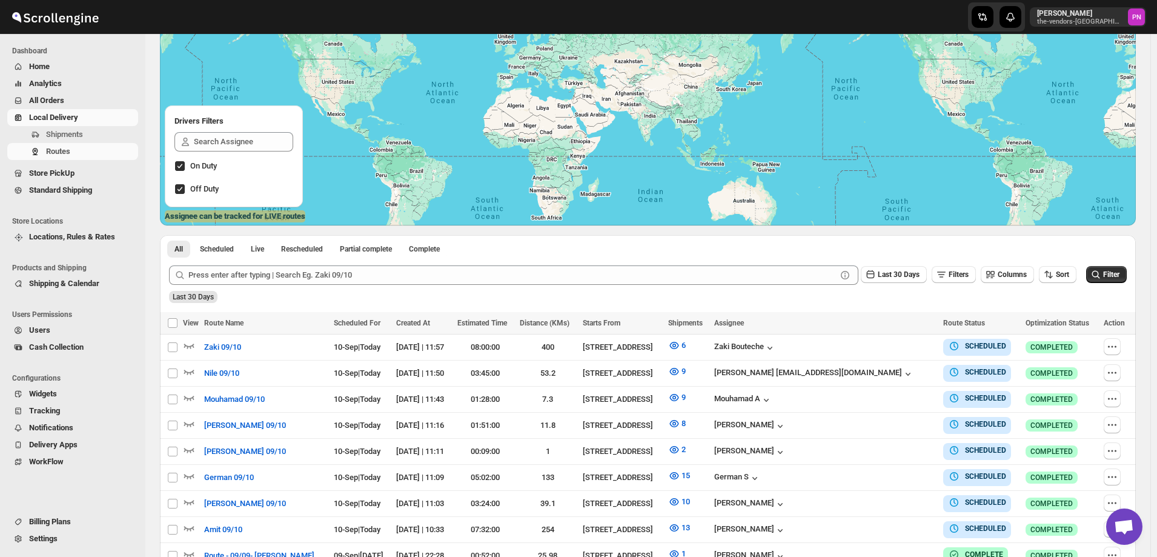
scroll to position [121, 0]
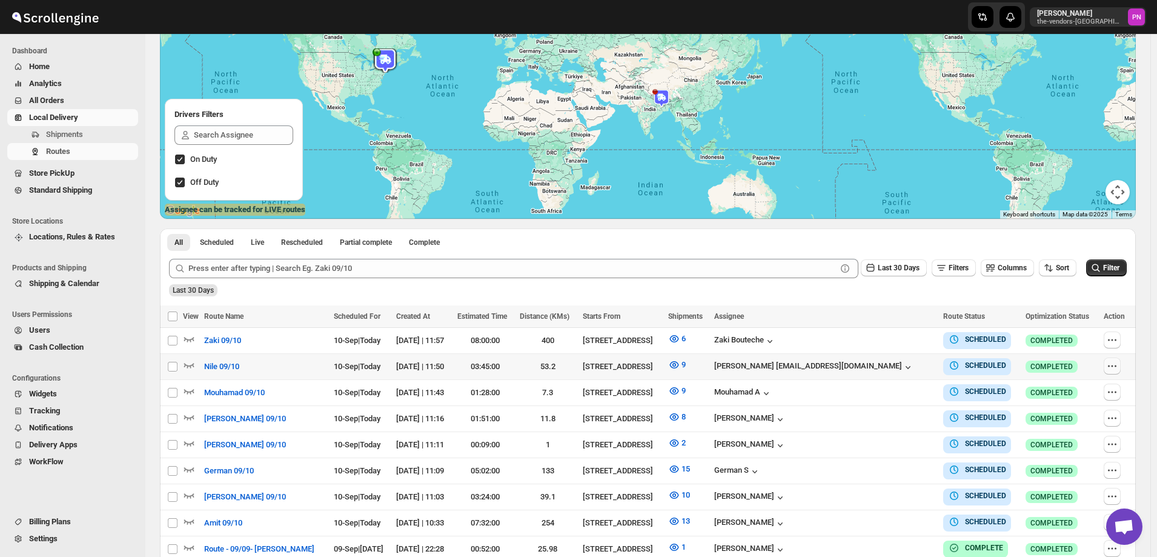
click at [1111, 366] on icon "button" at bounding box center [1112, 366] width 12 height 12
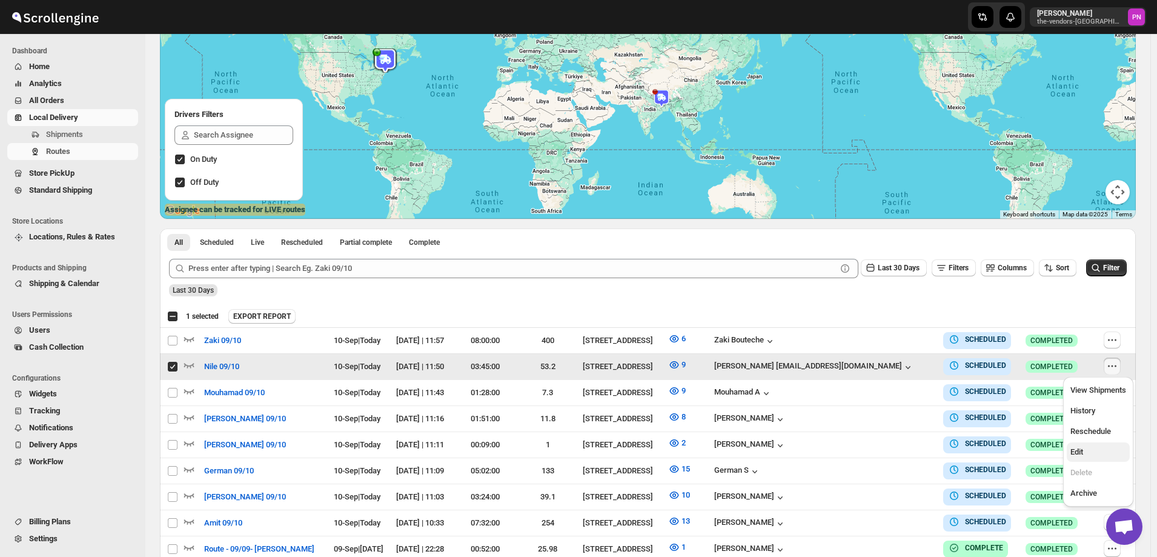
click at [1084, 453] on span "Edit" at bounding box center [1098, 452] width 56 height 12
checkbox input "false"
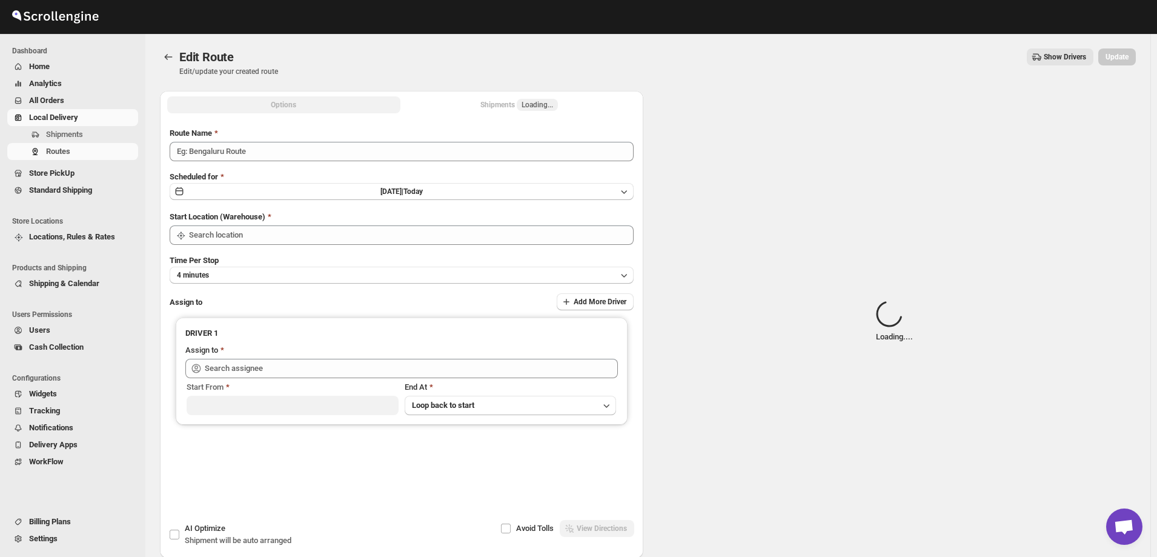
type input "Nile 09/10"
type input "[STREET_ADDRESS]"
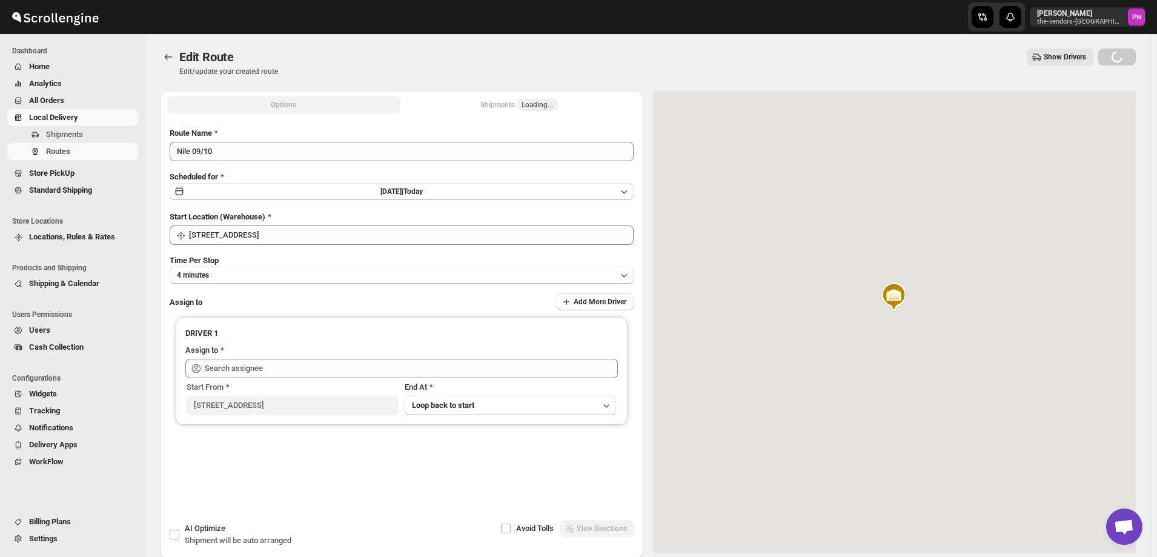
type input "Neil Sunilragnath22@Gmail.com (Sunilragnath22@Gmail.com)"
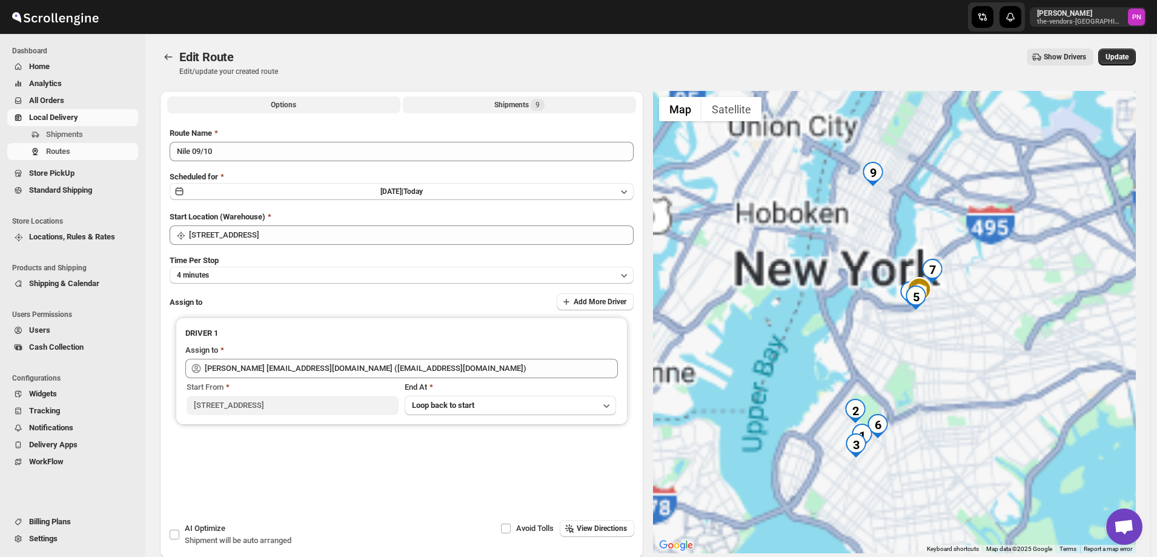
click at [506, 105] on div "Shipments 9" at bounding box center [519, 105] width 50 height 12
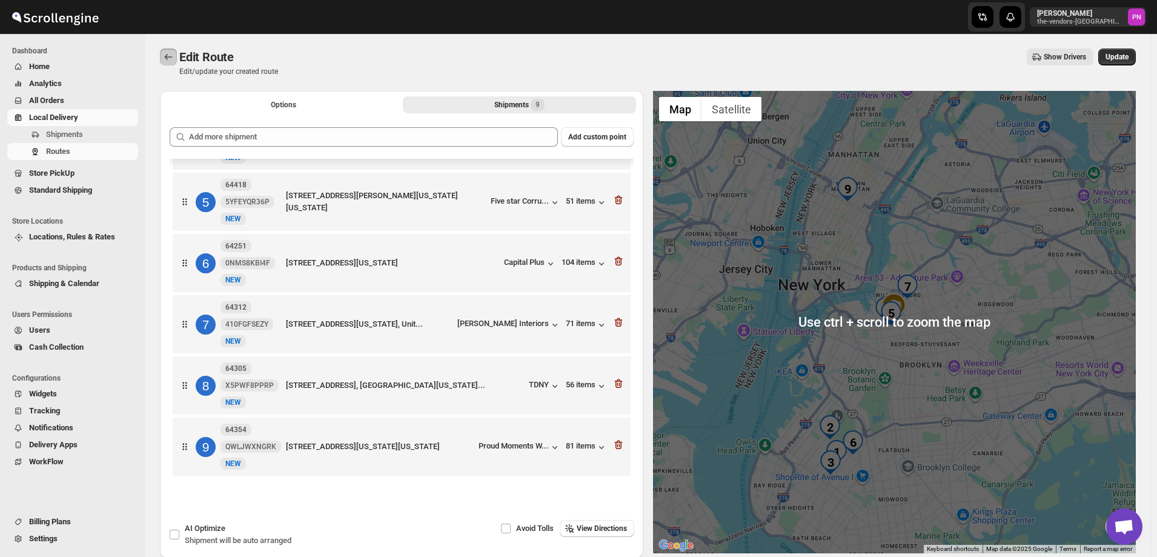
click at [169, 57] on icon "Routes" at bounding box center [168, 57] width 12 height 12
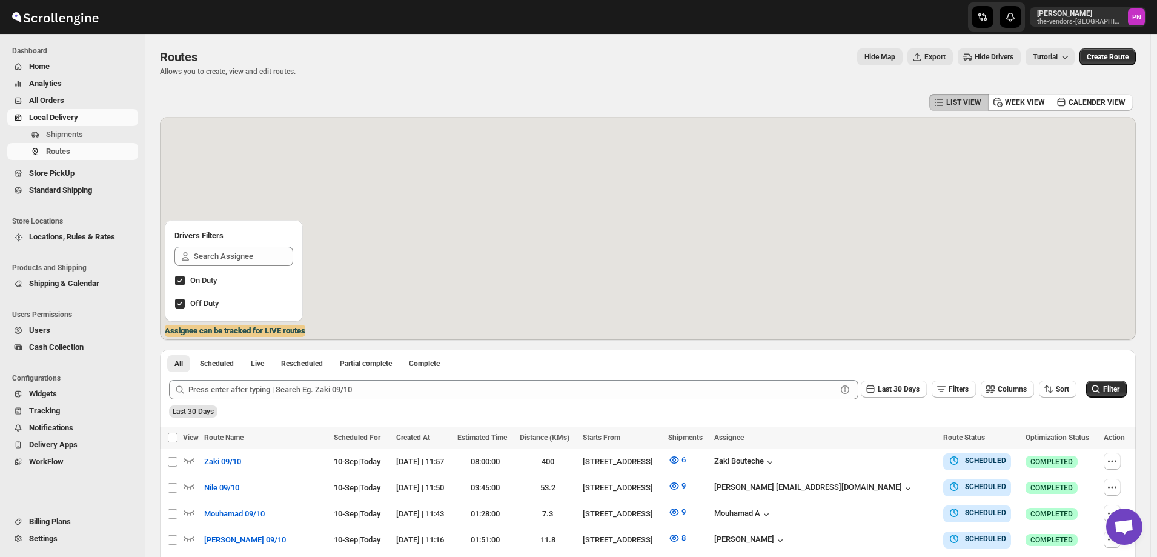
scroll to position [182, 0]
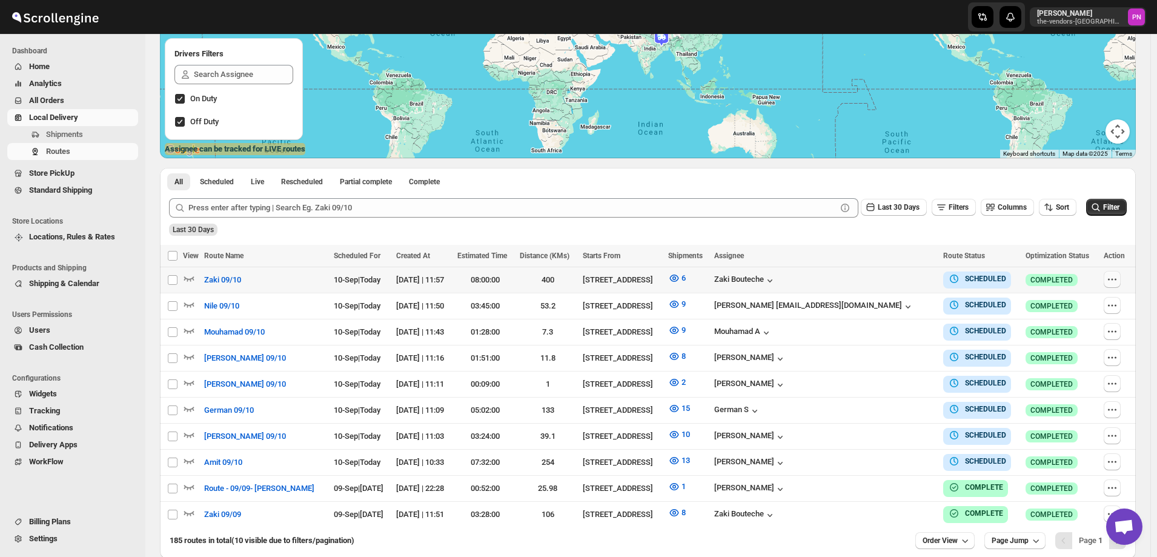
click at [1112, 279] on icon "button" at bounding box center [1112, 279] width 12 height 12
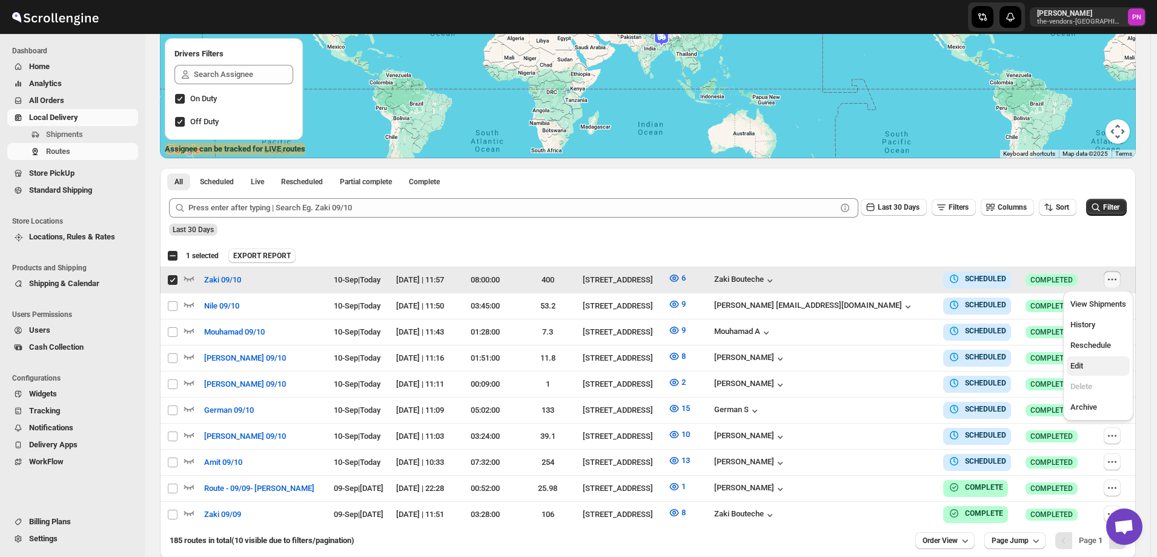
click at [1092, 368] on span "Edit" at bounding box center [1098, 366] width 56 height 12
checkbox input "false"
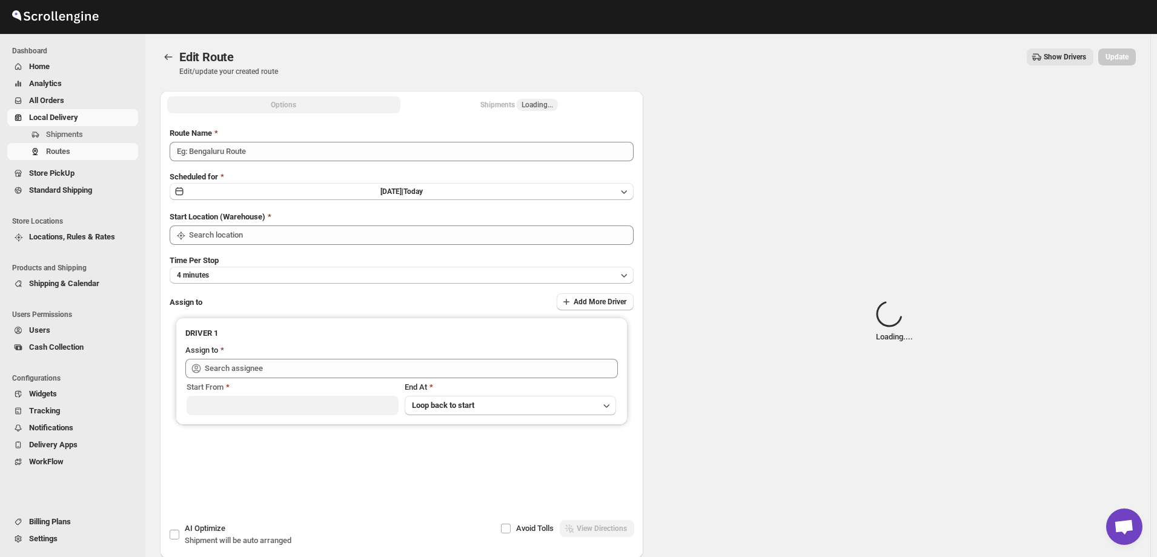
type input "Zaki 09/10"
type input "[STREET_ADDRESS]"
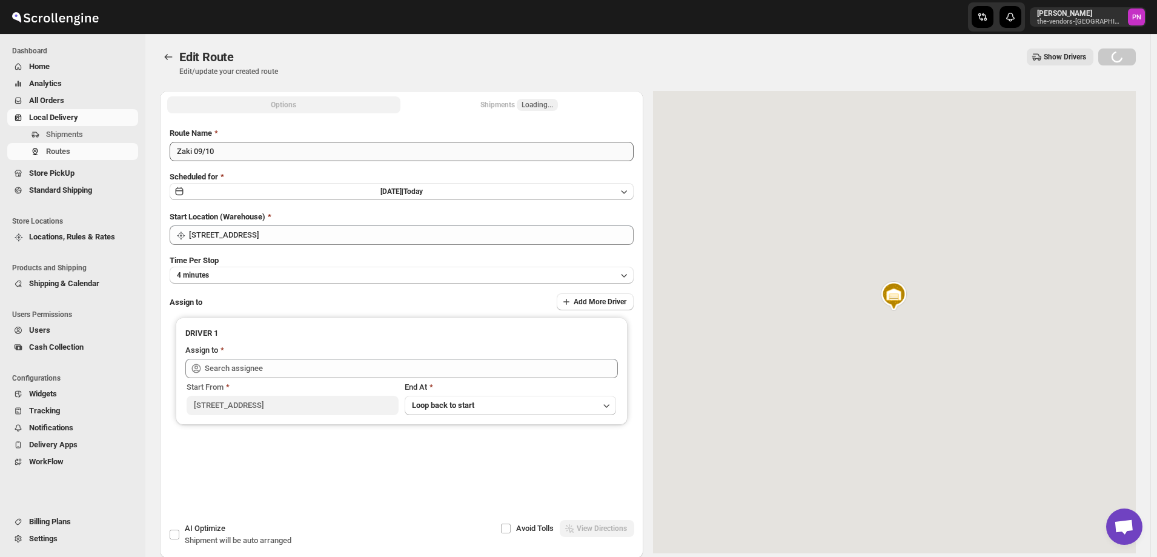
type input "Zaki Bouteche (zakarya.bouteche@gmail.com)"
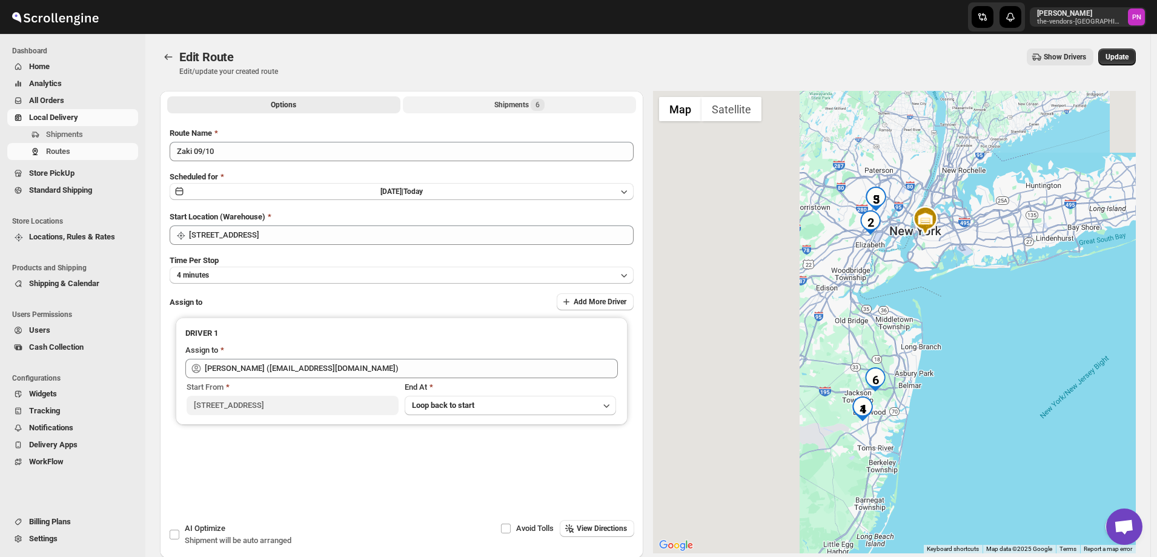
click at [492, 105] on button "Shipments 6" at bounding box center [519, 104] width 233 height 17
